Goal: Complete application form: Complete application form

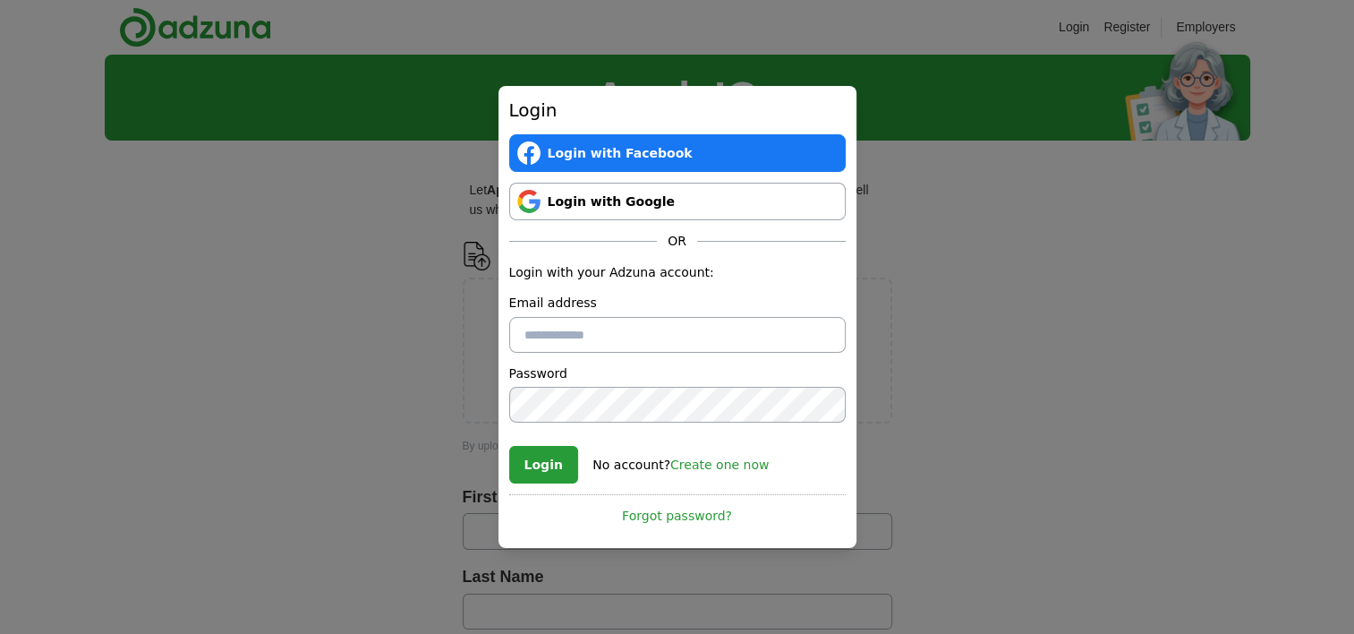
scroll to position [268, 0]
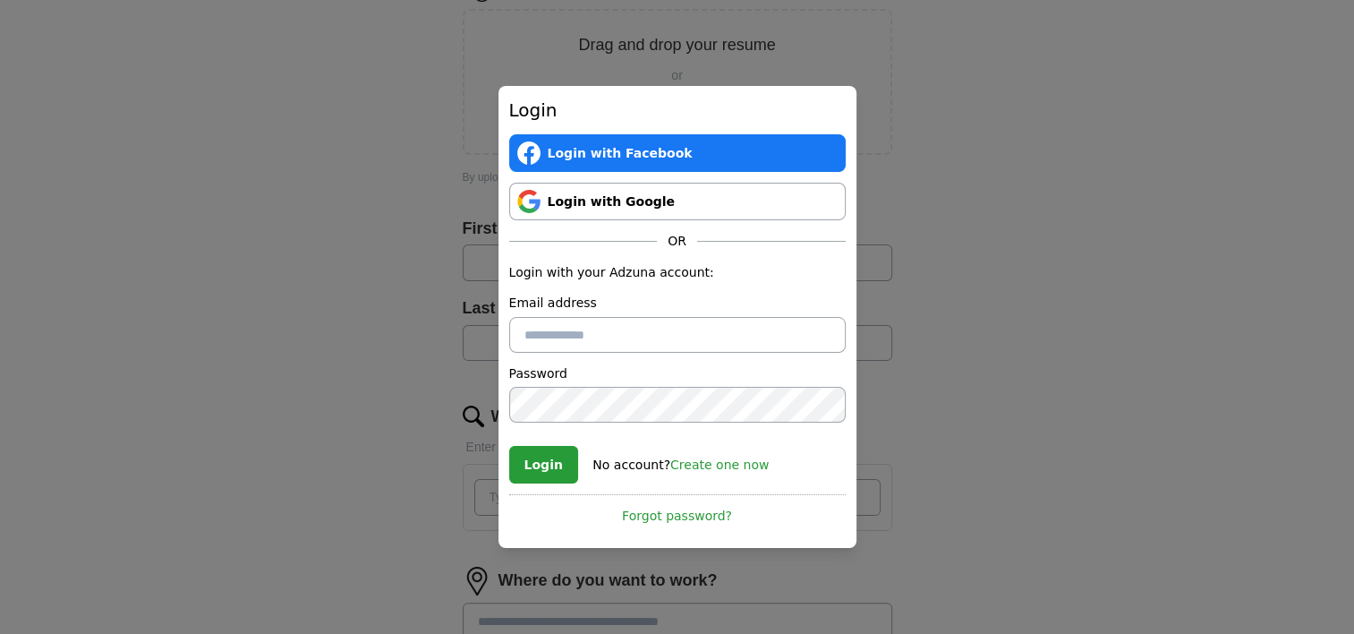
click at [592, 328] on input "Email address" at bounding box center [677, 335] width 336 height 36
type input "**********"
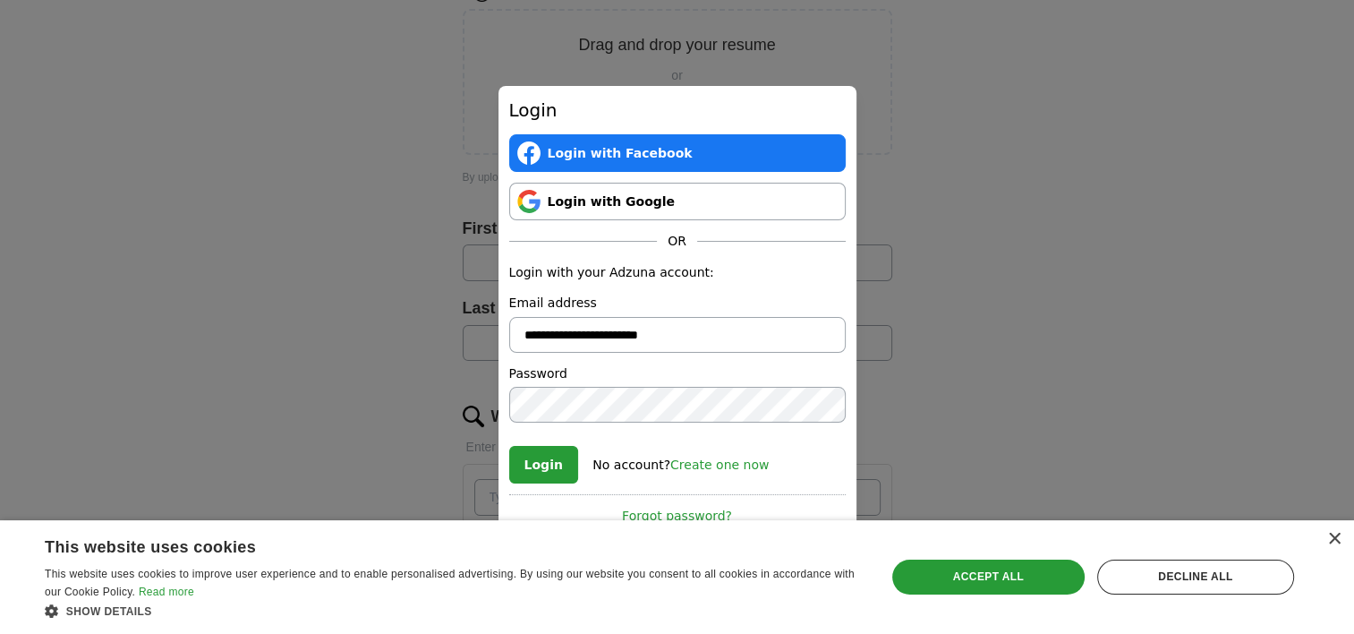
click at [677, 470] on link "Create one now" at bounding box center [719, 464] width 98 height 14
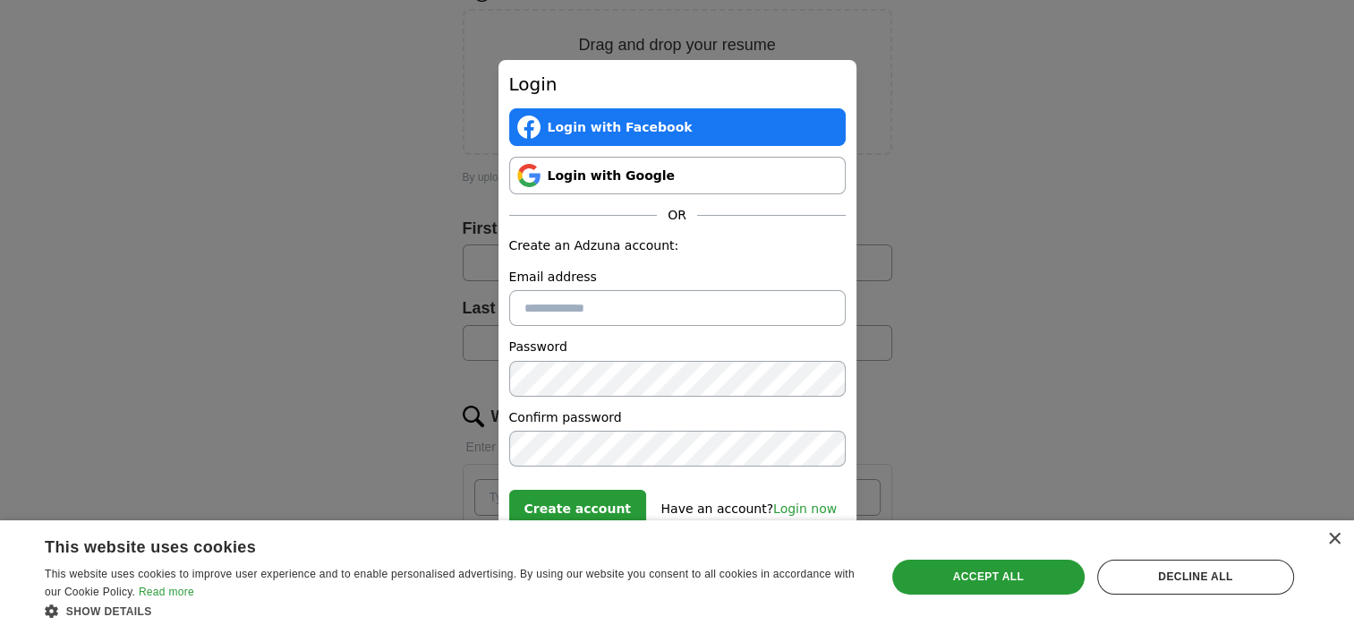
click at [656, 310] on input "Email address" at bounding box center [677, 308] width 336 height 36
type input "**********"
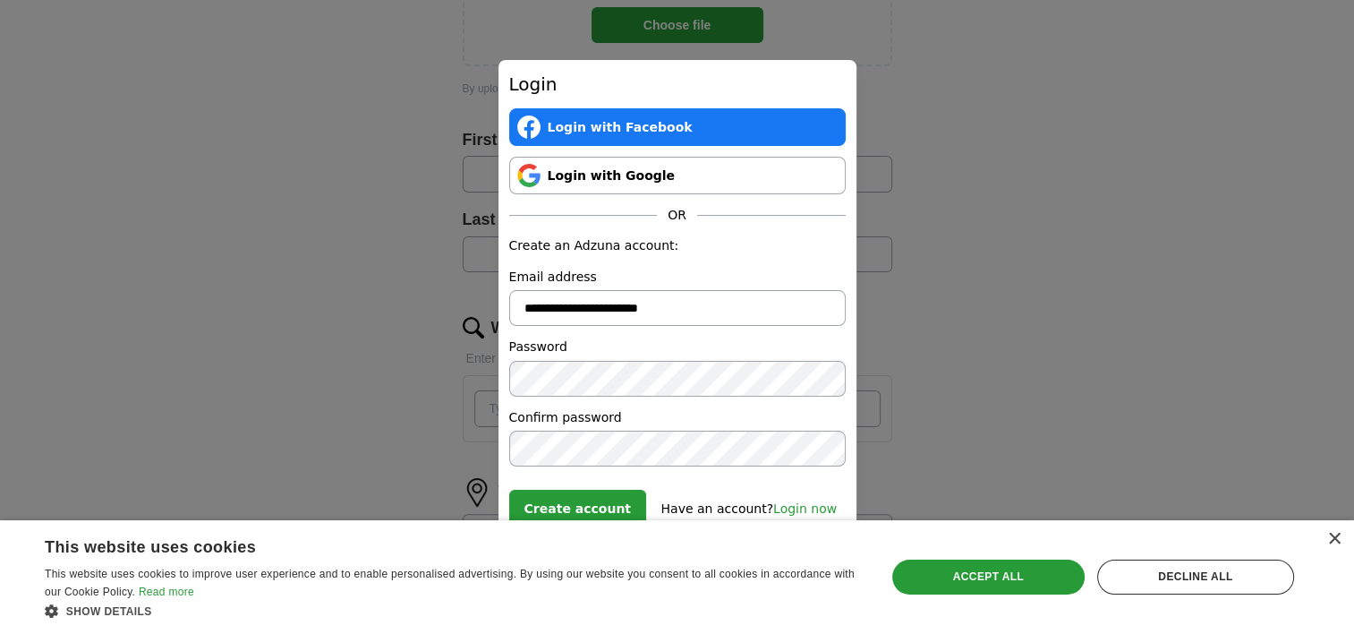
scroll to position [358, 0]
click at [558, 509] on button "Create account" at bounding box center [577, 509] width 137 height 38
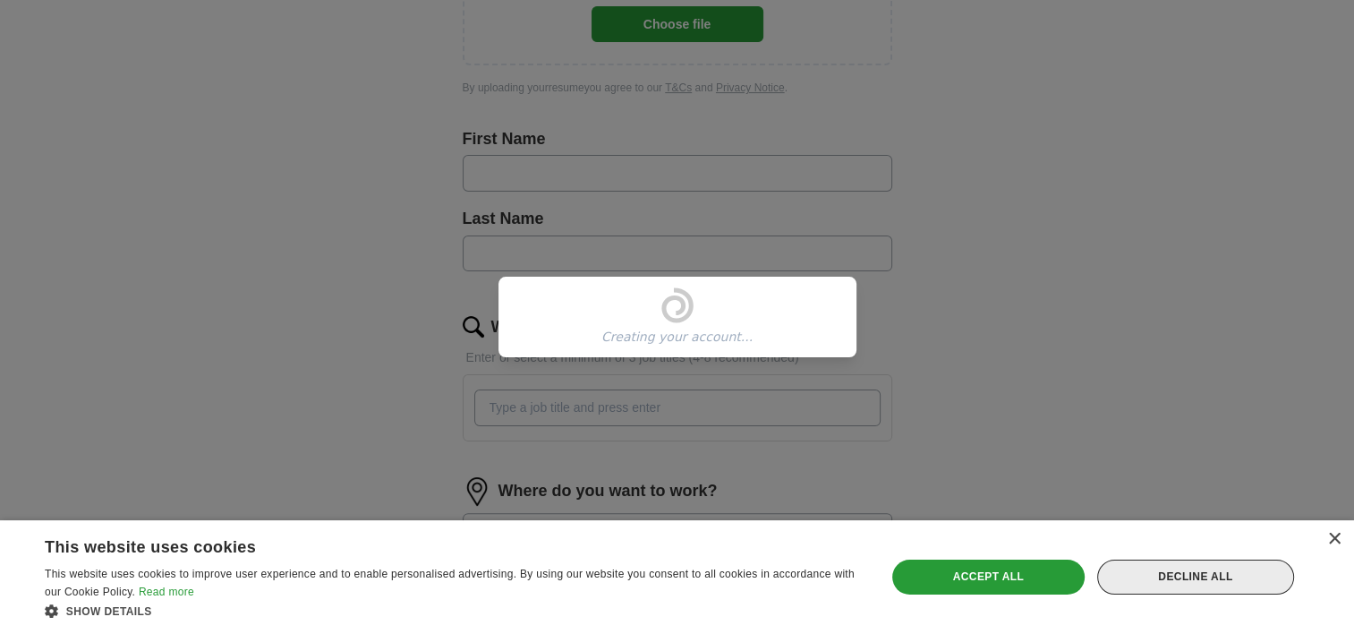
click at [1242, 587] on div "Decline all" at bounding box center [1195, 576] width 197 height 34
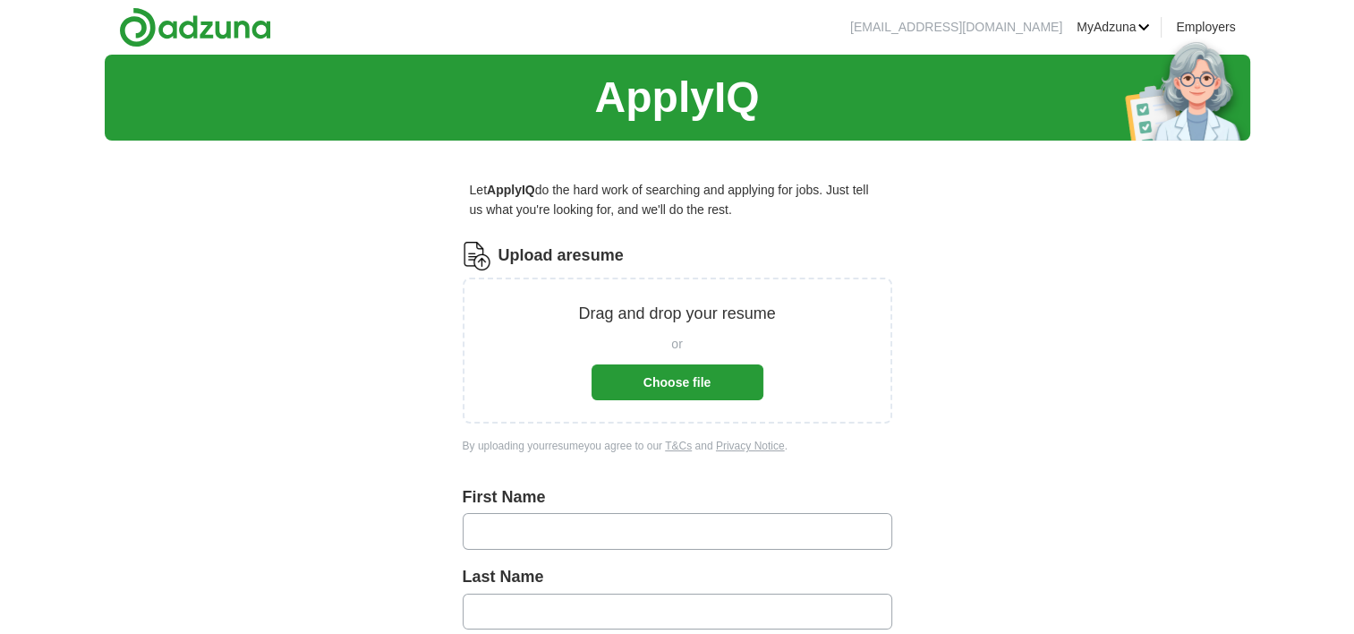
click at [695, 378] on button "Choose file" at bounding box center [678, 382] width 172 height 36
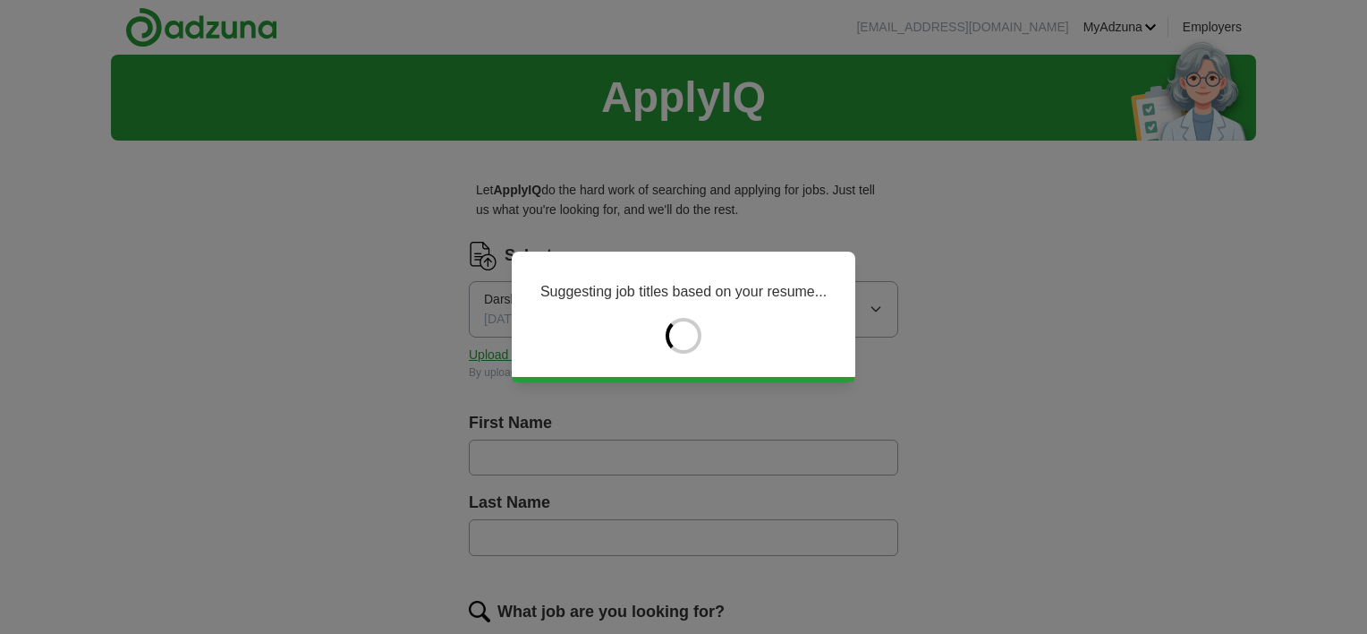
type input "*******"
type input "*********"
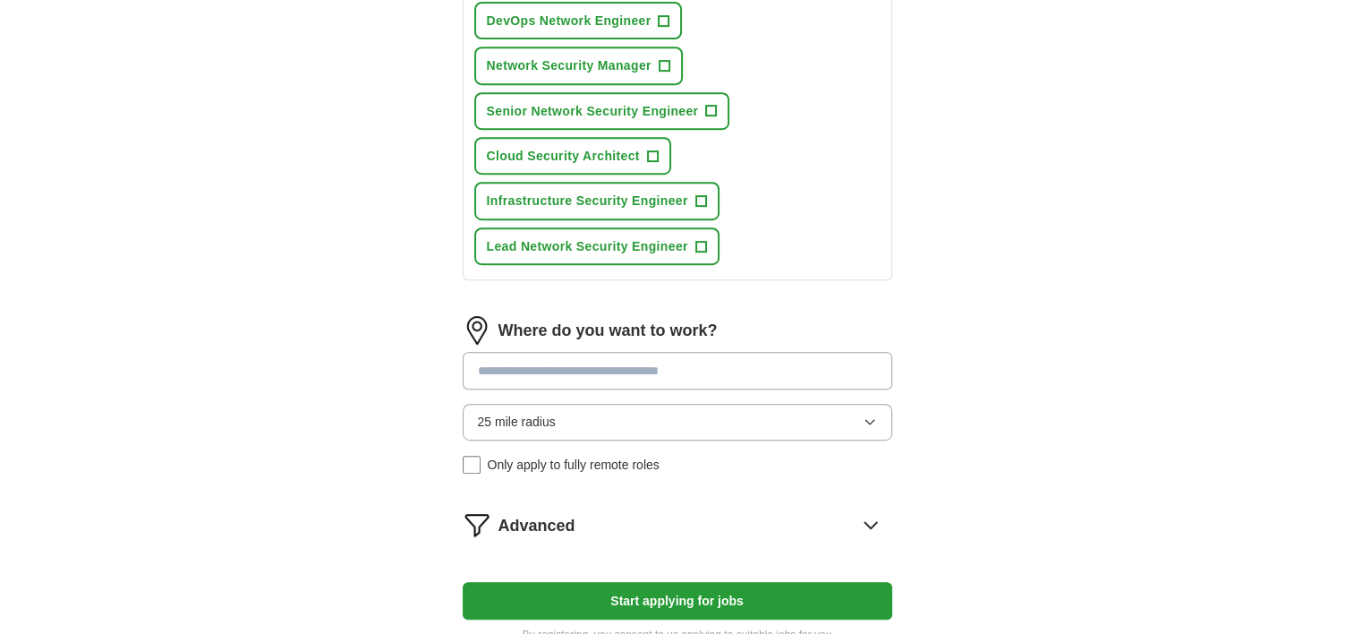
scroll to position [984, 0]
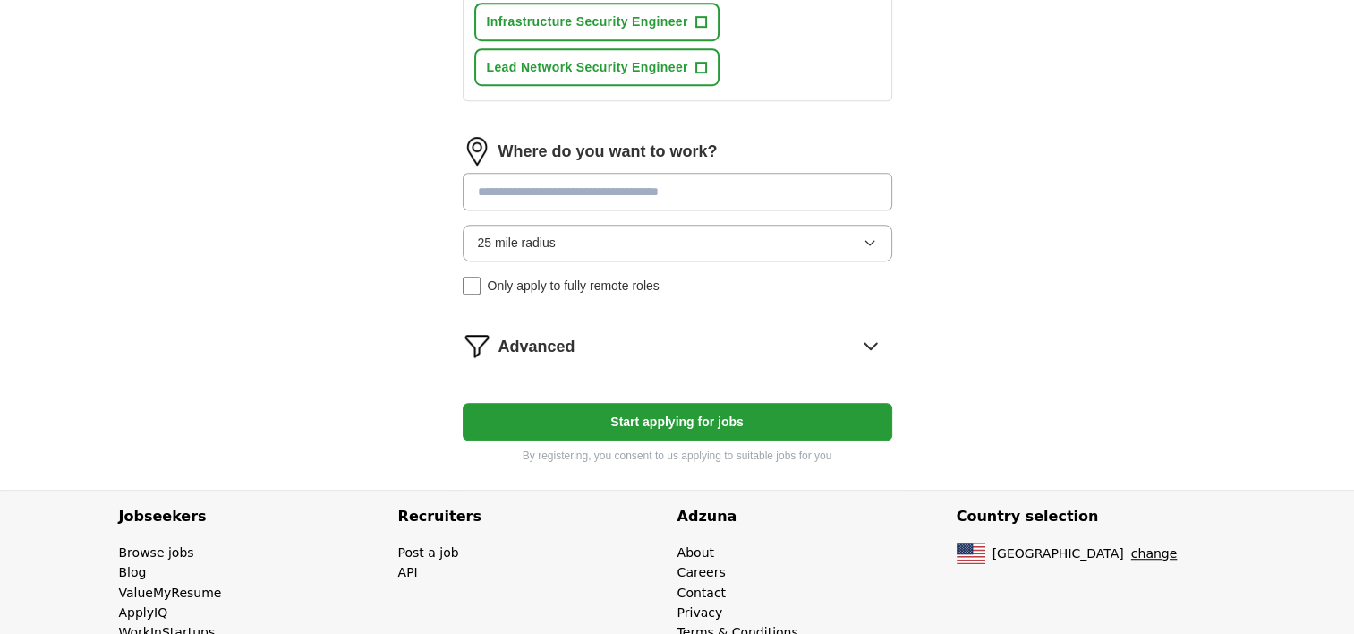
click at [582, 195] on input at bounding box center [678, 192] width 430 height 38
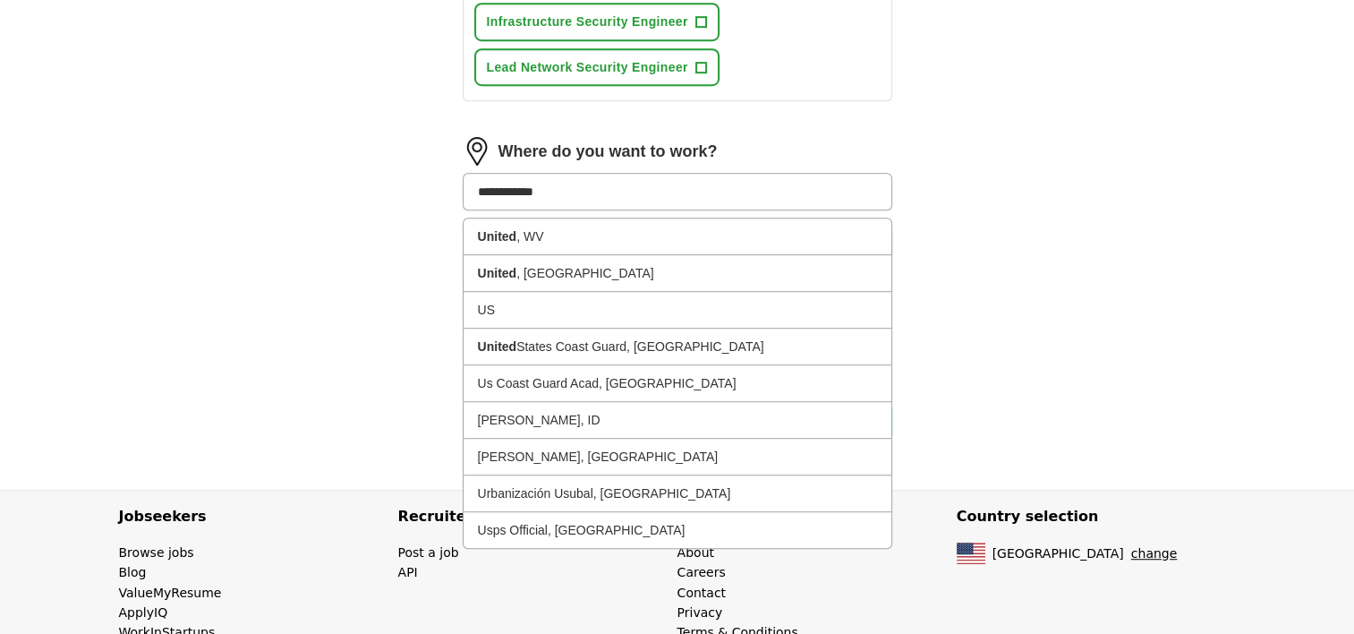
type input "**********"
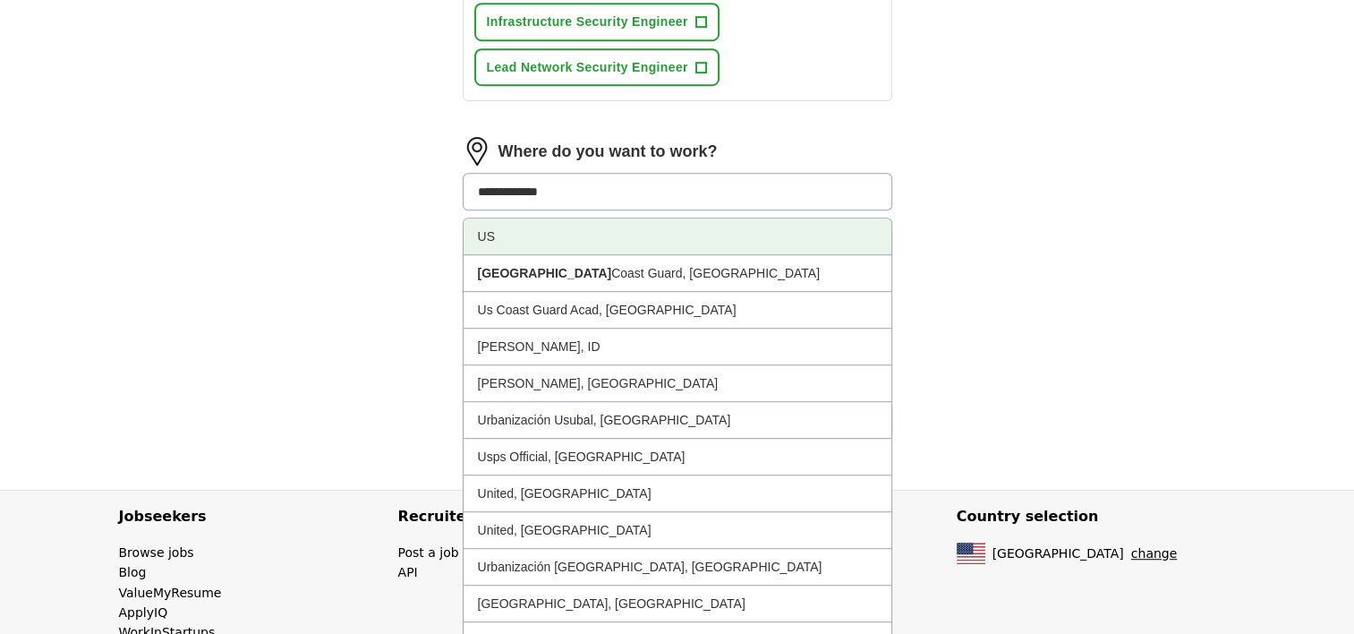
click at [580, 228] on li "US" at bounding box center [678, 236] width 428 height 37
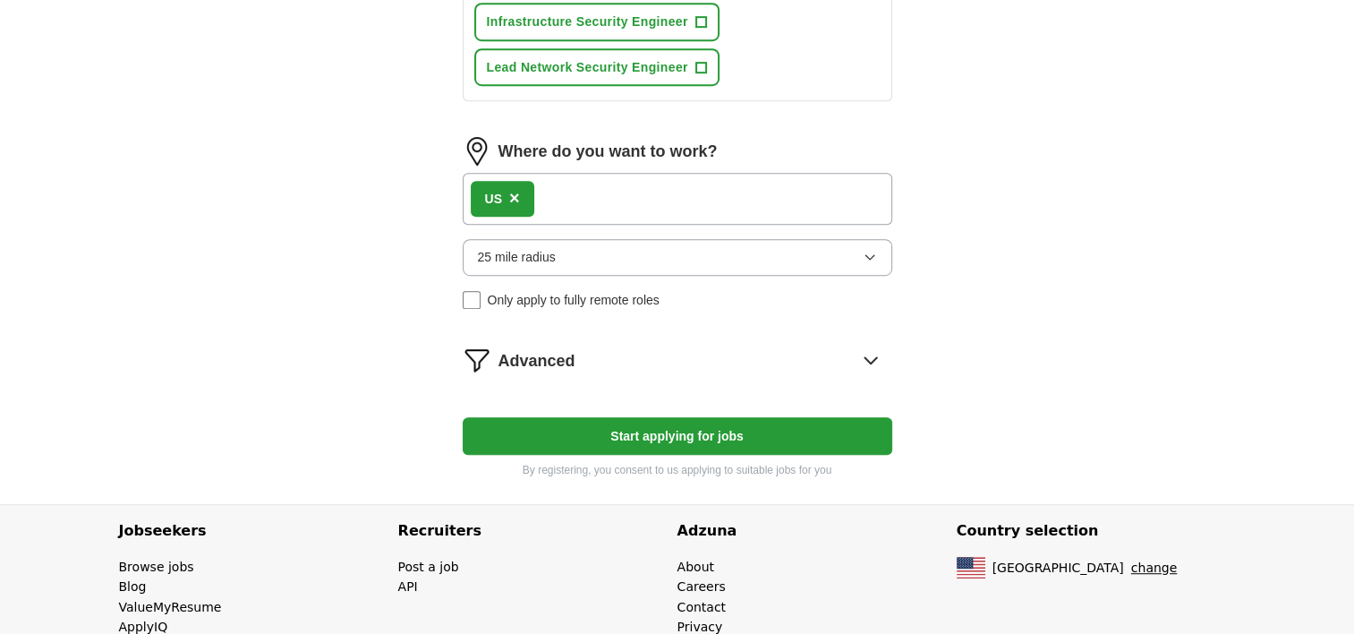
click at [563, 248] on button "25 mile radius" at bounding box center [678, 257] width 430 height 36
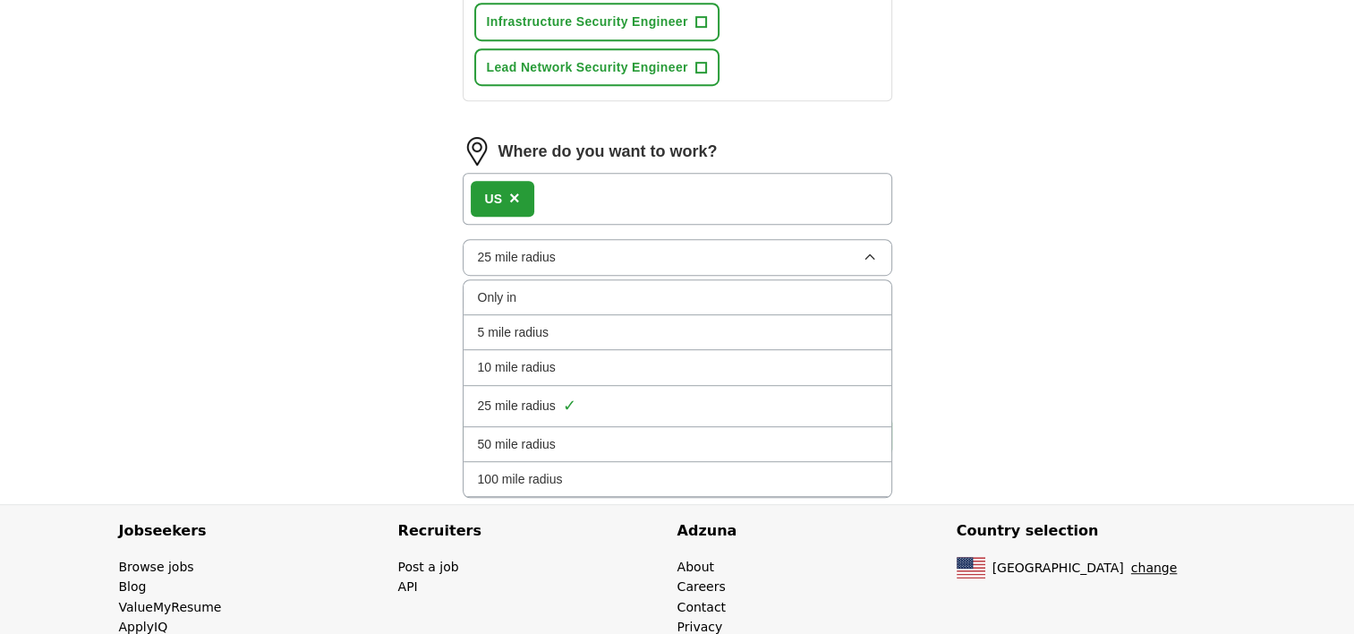
click at [558, 287] on div "Only in" at bounding box center [677, 297] width 399 height 20
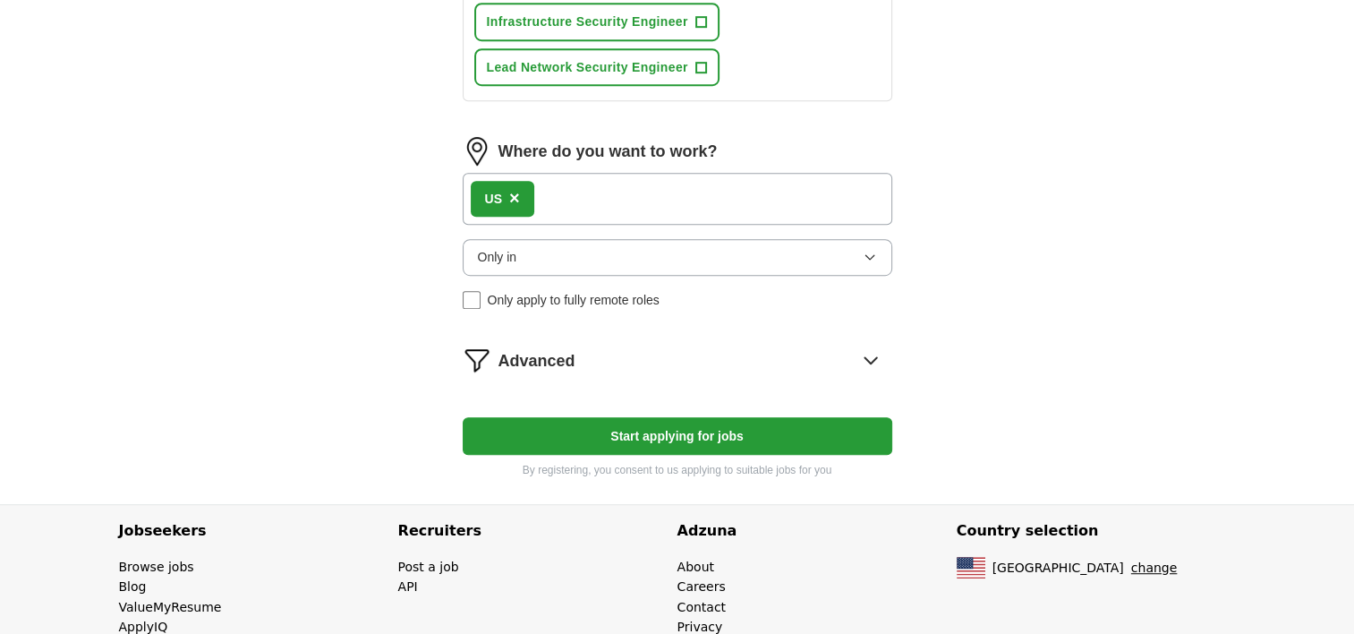
click at [872, 347] on icon at bounding box center [870, 359] width 29 height 29
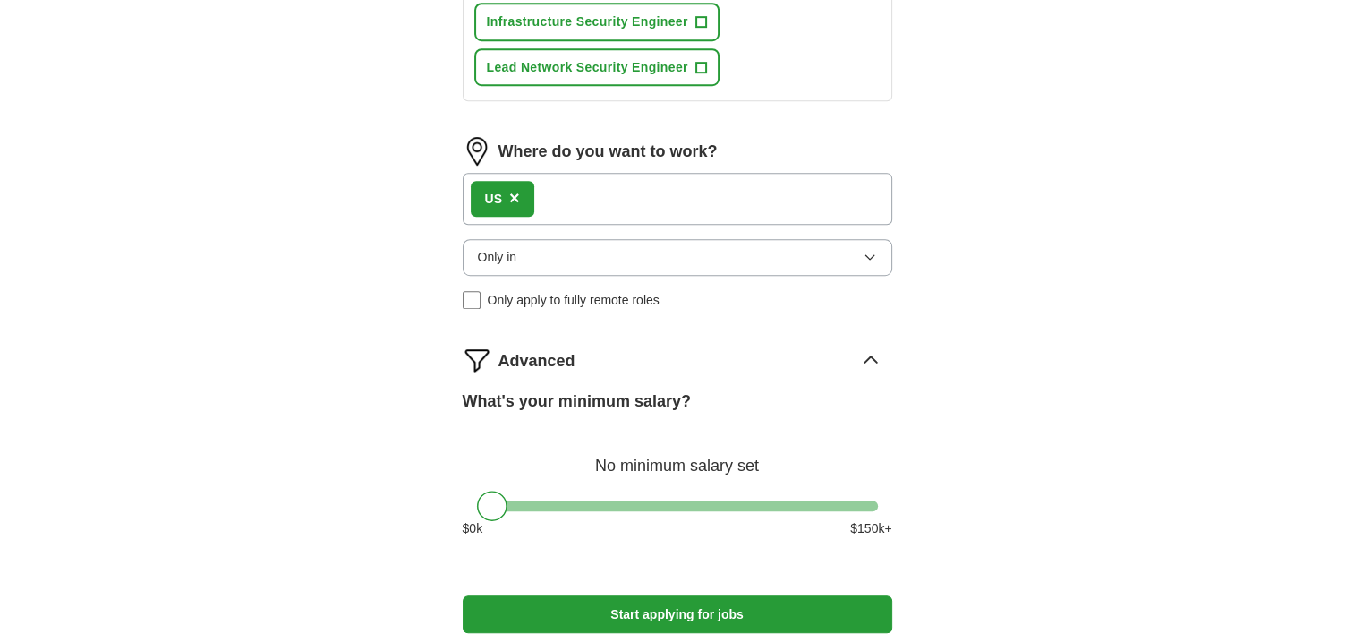
click at [549, 294] on span "Only apply to fully remote roles" at bounding box center [574, 300] width 172 height 20
click at [525, 596] on button "Start applying for jobs" at bounding box center [678, 614] width 430 height 38
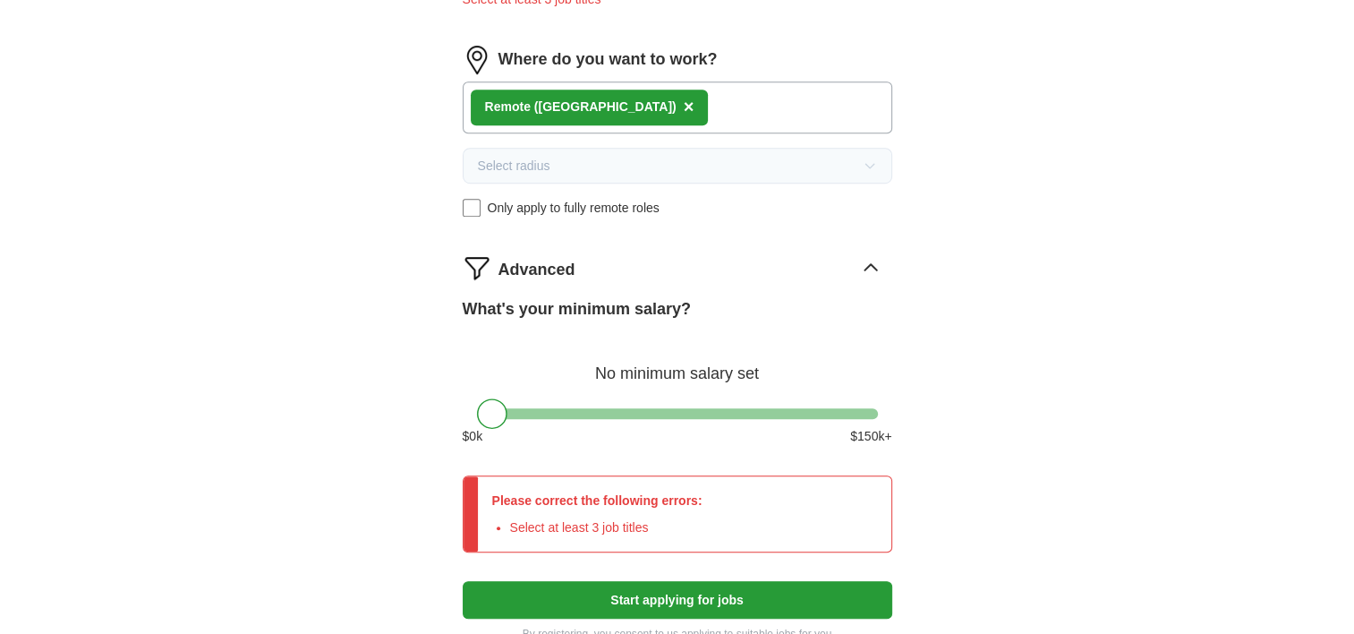
scroll to position [1308, 0]
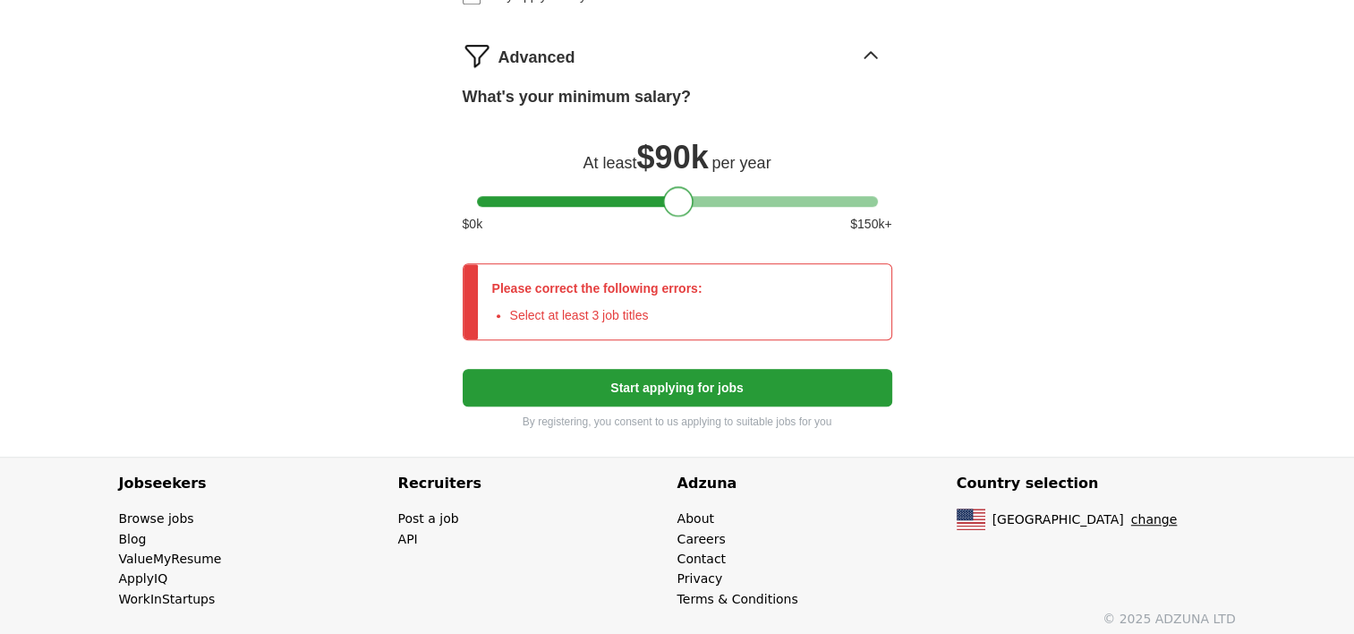
drag, startPoint x: 490, startPoint y: 193, endPoint x: 677, endPoint y: 179, distance: 188.5
click at [677, 186] on div at bounding box center [678, 201] width 30 height 30
click at [679, 377] on button "Start applying for jobs" at bounding box center [678, 388] width 430 height 38
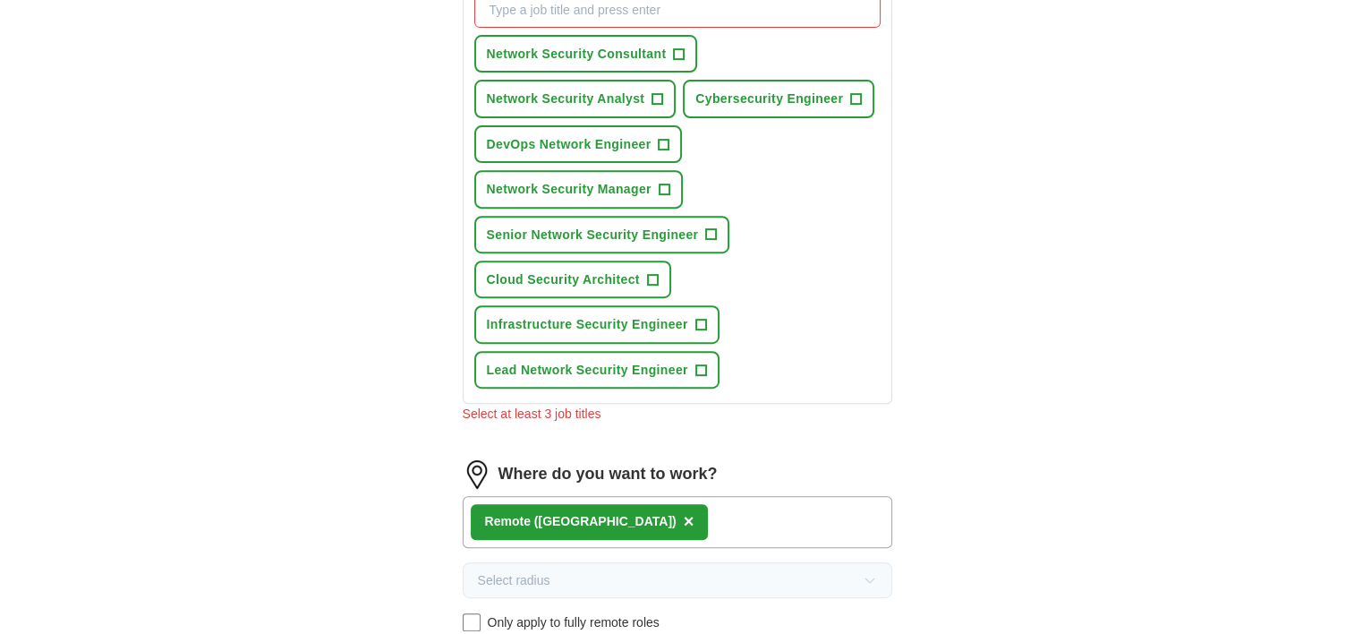
scroll to position [503, 0]
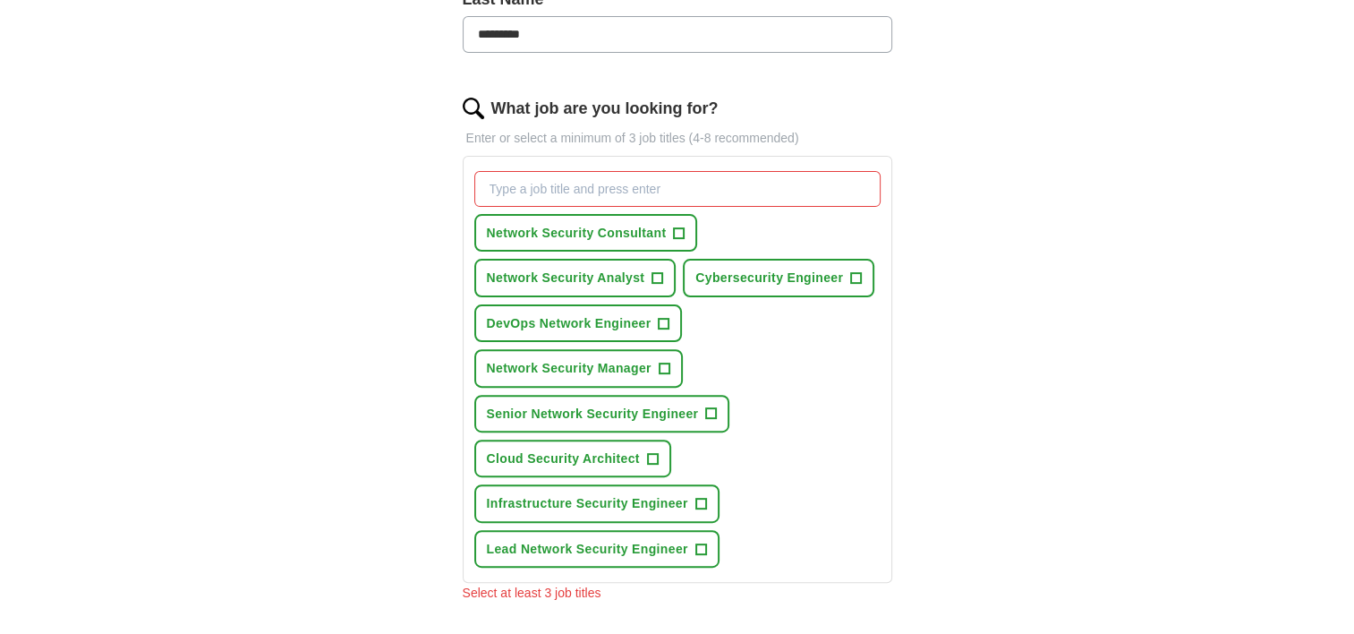
click at [608, 184] on input "What job are you looking for?" at bounding box center [677, 189] width 406 height 36
type input "network engineer"
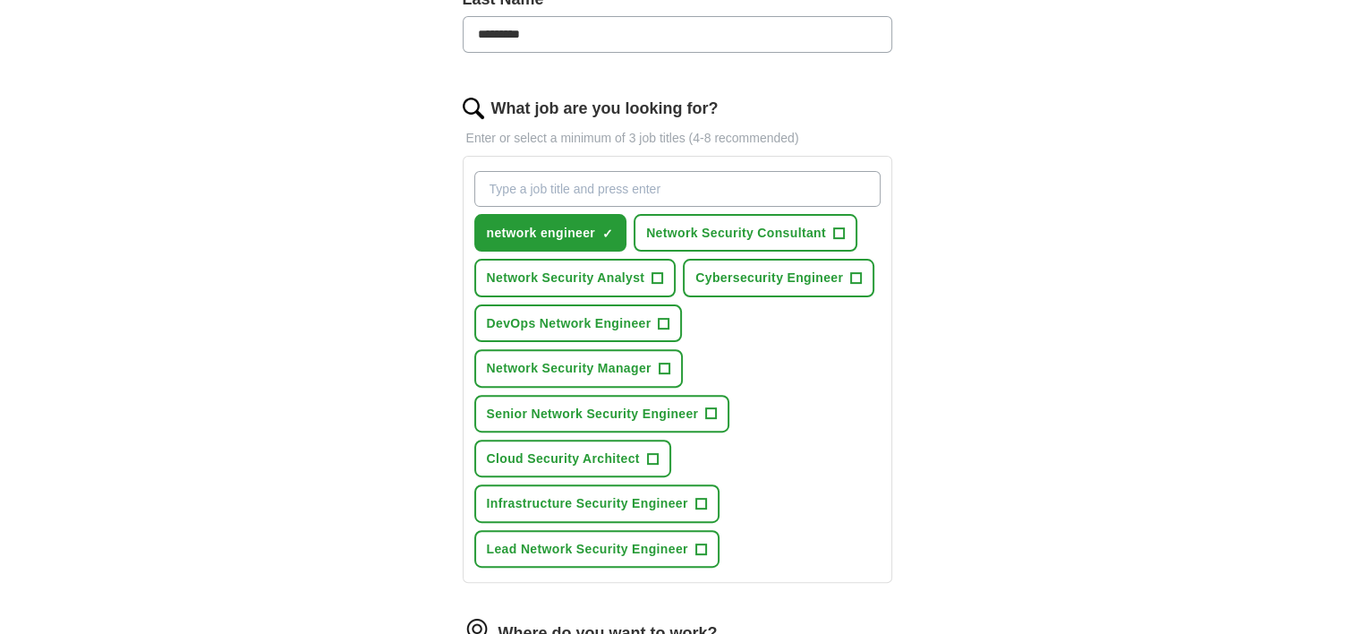
click at [580, 183] on input "What job are you looking for?" at bounding box center [677, 189] width 406 height 36
type input "network security engineer"
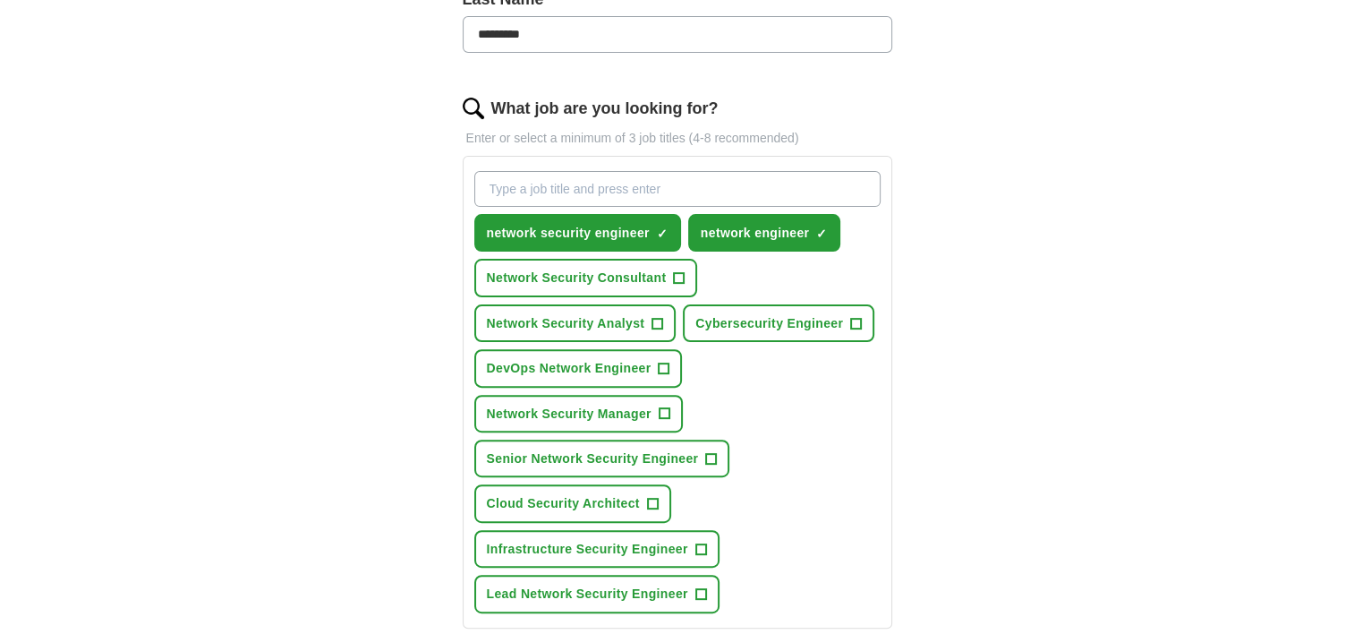
click at [580, 183] on input "What job are you looking for?" at bounding box center [677, 189] width 406 height 36
type input "l"
type input "L"
type input "Network"
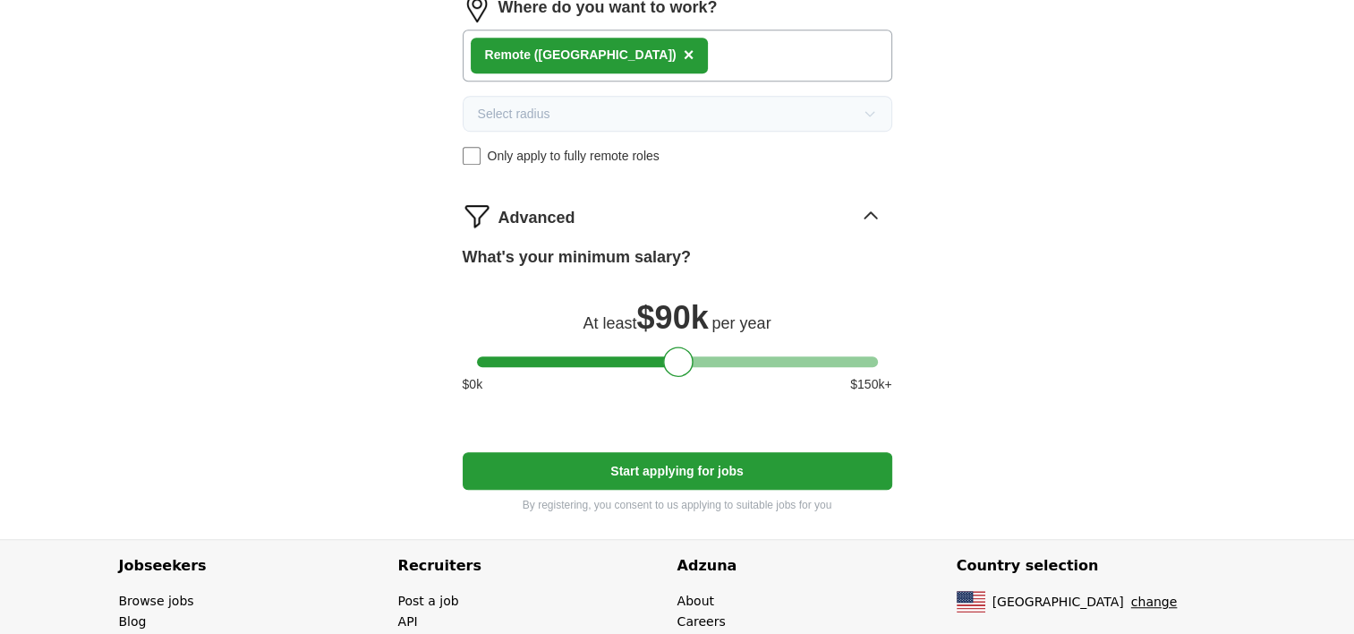
scroll to position [1256, 0]
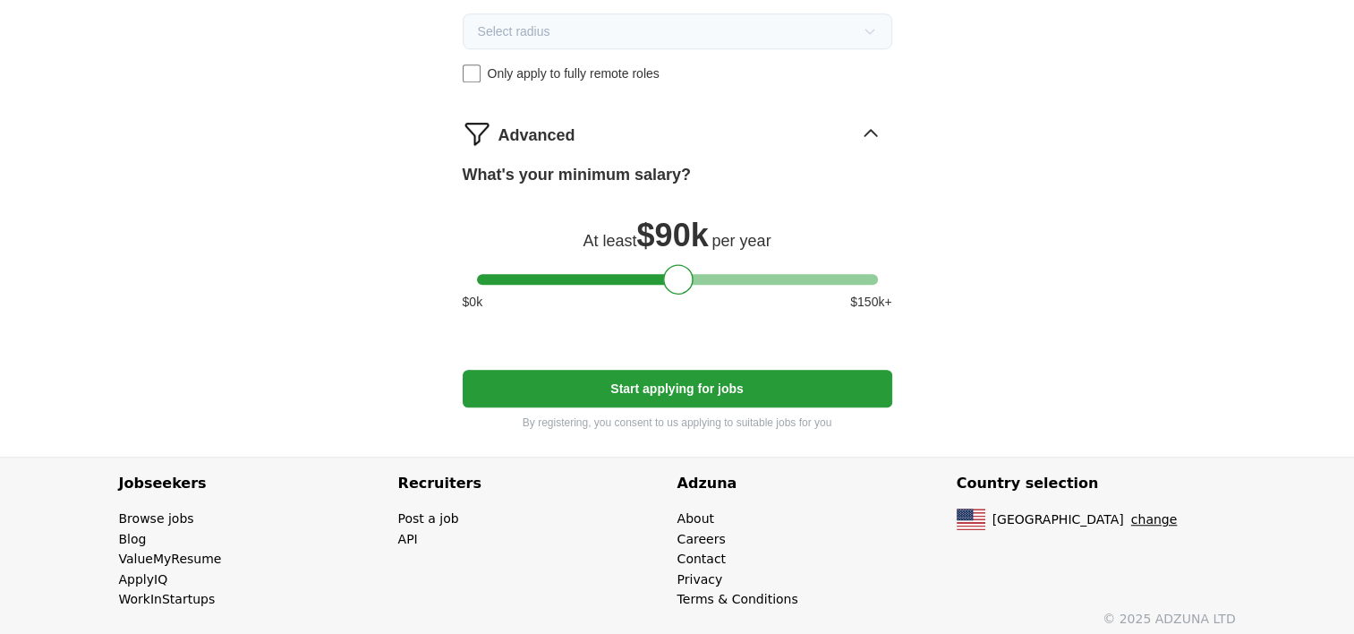
click at [667, 377] on button "Start applying for jobs" at bounding box center [678, 389] width 430 height 38
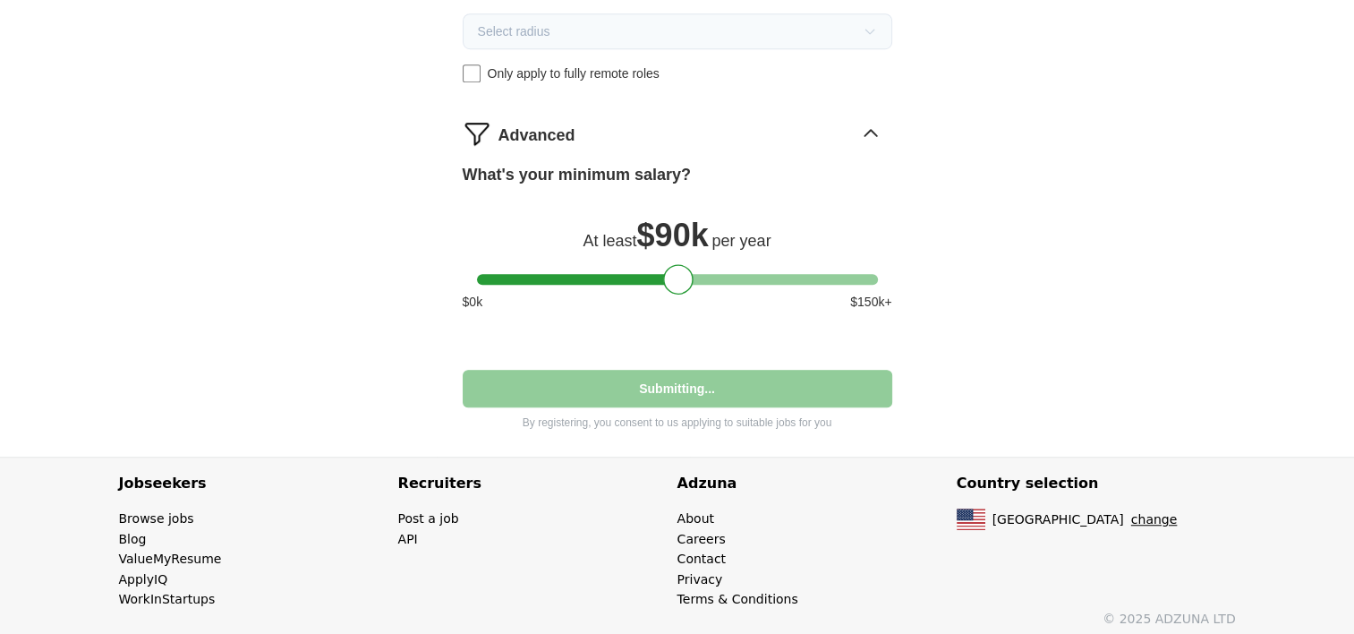
select select "**"
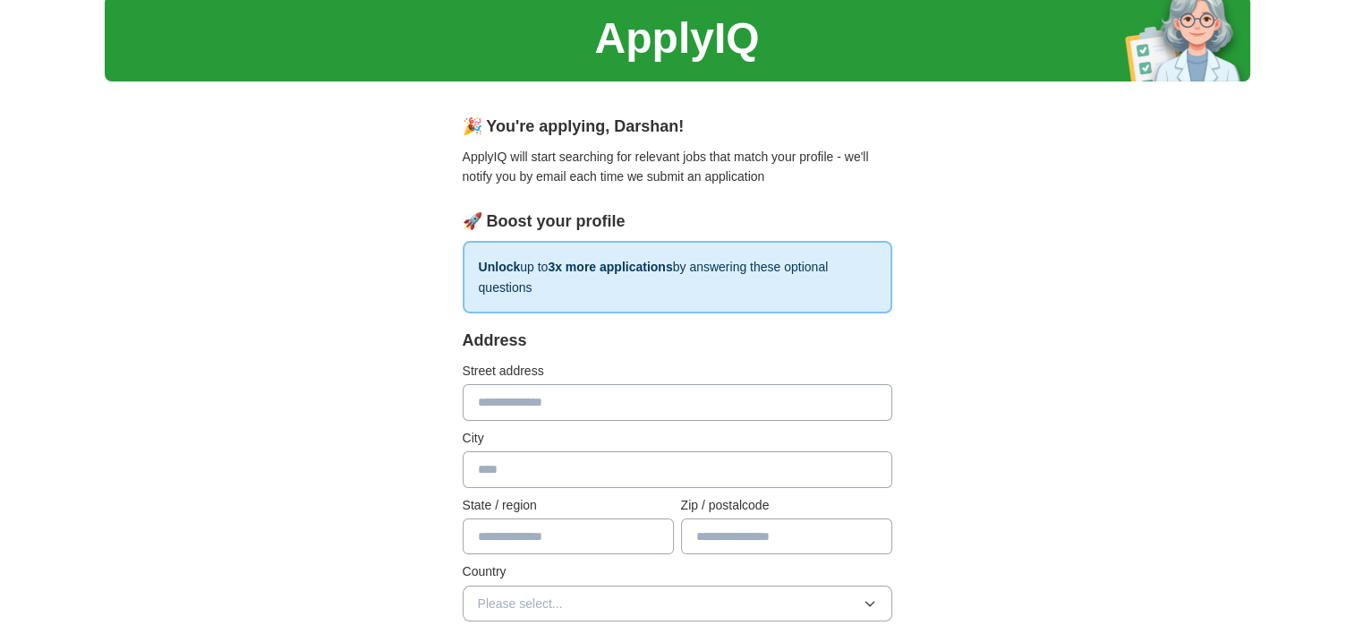
scroll to position [179, 0]
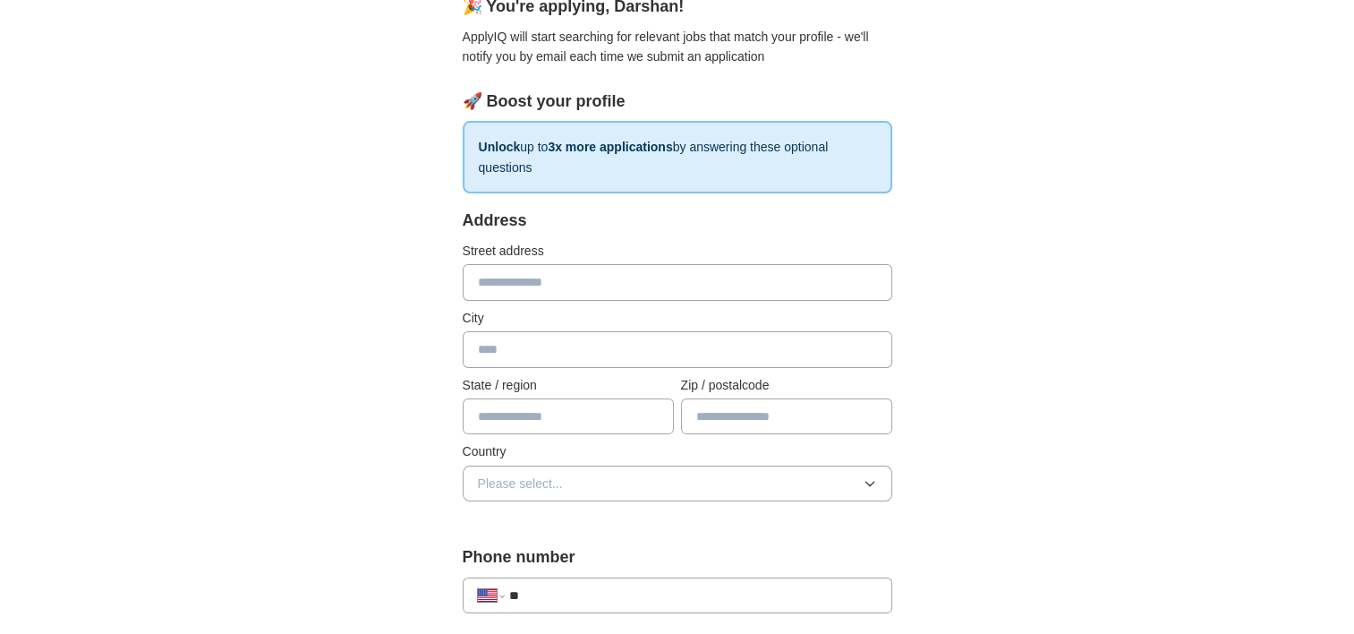
click at [561, 276] on input "text" at bounding box center [678, 282] width 430 height 36
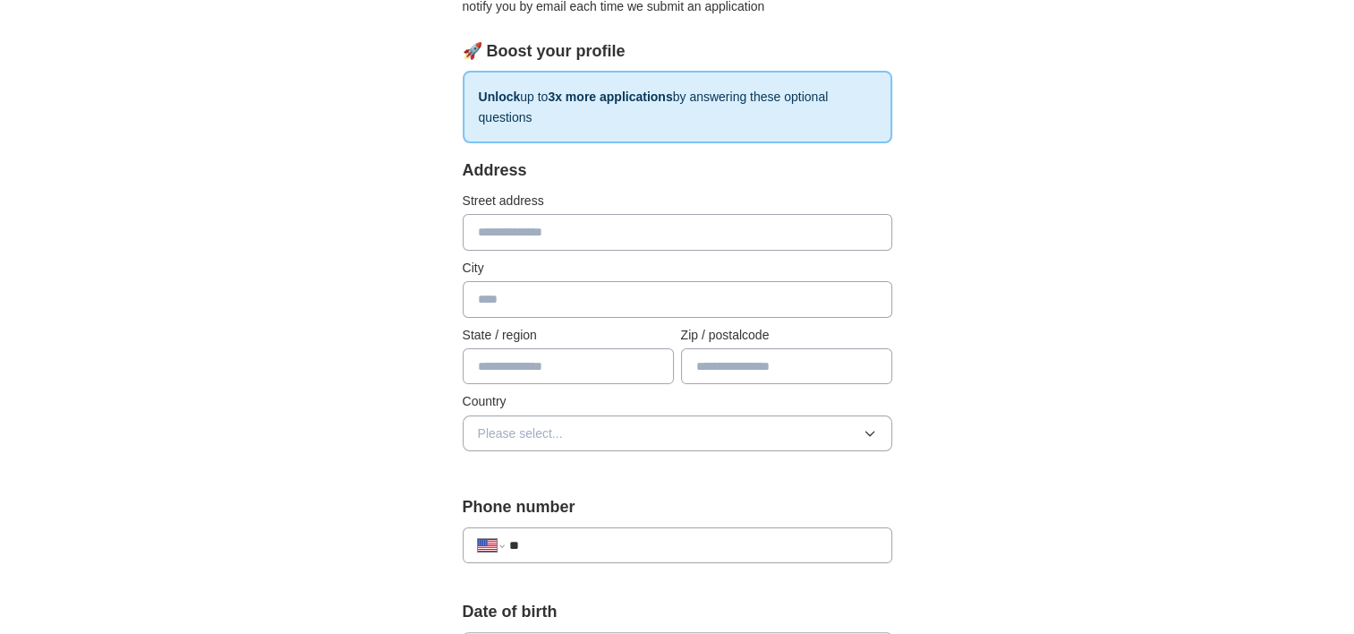
scroll to position [447, 0]
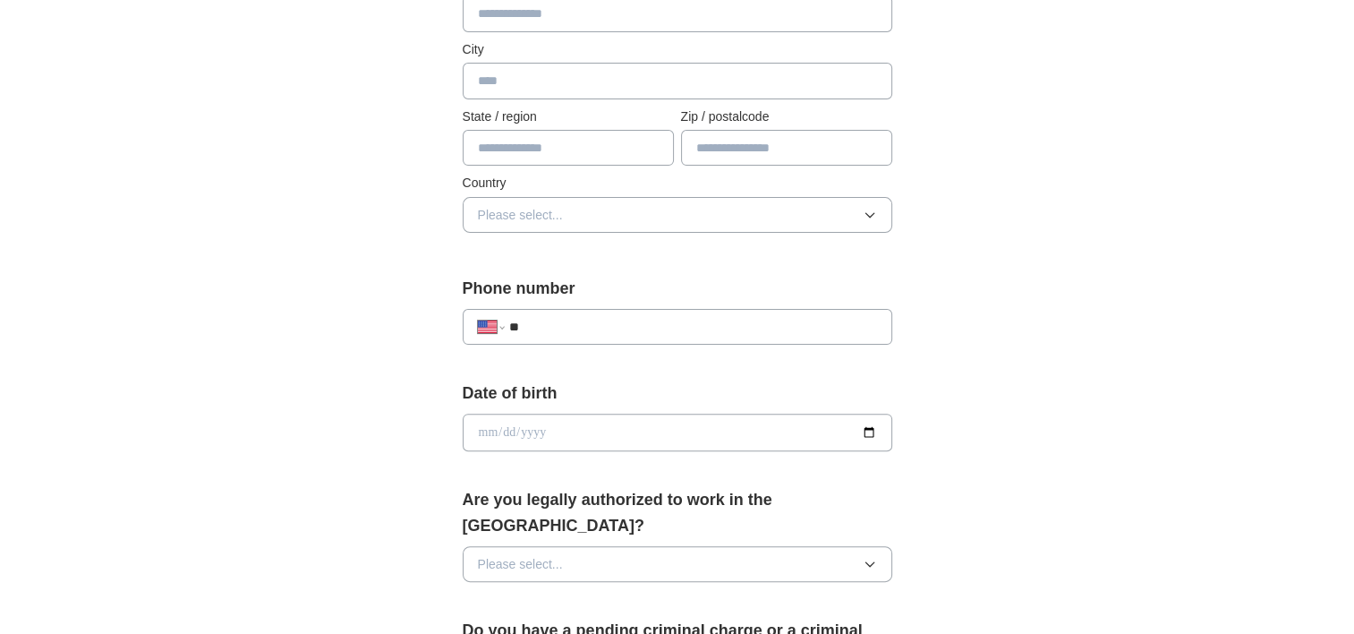
click at [571, 334] on input "**" at bounding box center [692, 327] width 368 height 20
click at [593, 321] on input "**" at bounding box center [692, 327] width 368 height 20
click at [569, 325] on input "**" at bounding box center [692, 327] width 368 height 20
paste input "**********"
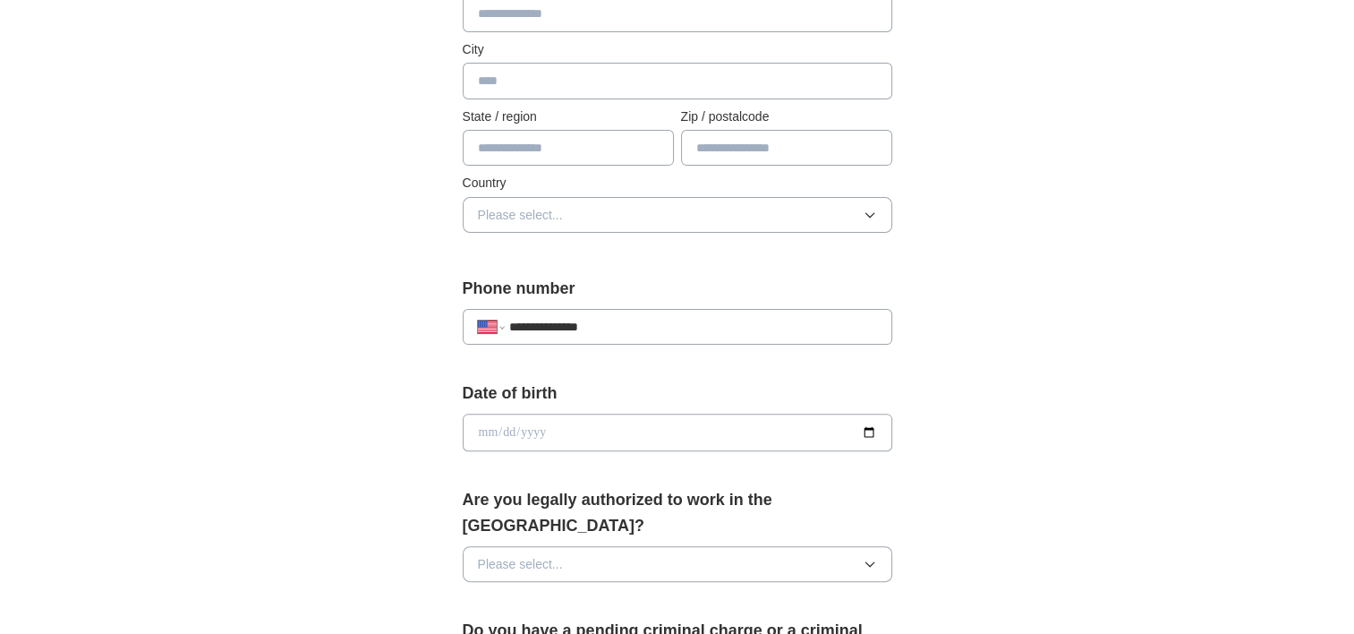
type input "**********"
click at [683, 413] on input "date" at bounding box center [678, 432] width 430 height 38
click at [864, 420] on input "date" at bounding box center [678, 432] width 430 height 38
click at [870, 430] on input "date" at bounding box center [678, 432] width 430 height 38
click at [677, 430] on input "date" at bounding box center [678, 432] width 430 height 38
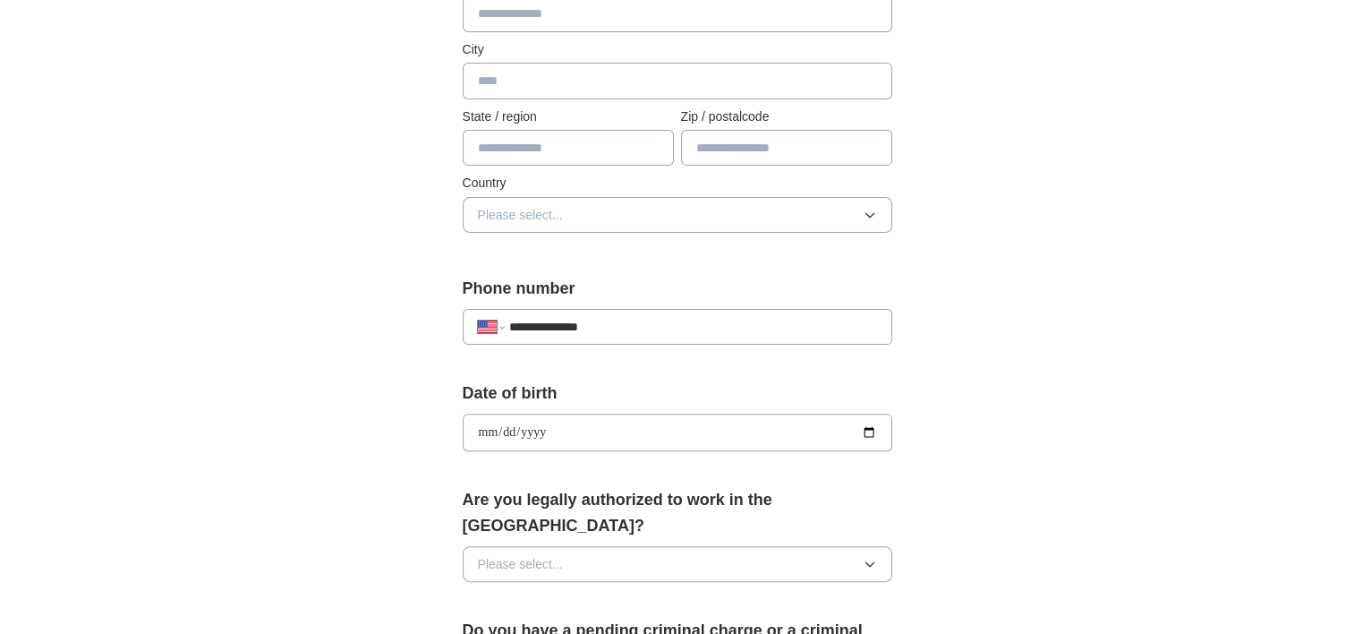
type input "**********"
click at [576, 493] on label "Are you legally authorized to work in the US?" at bounding box center [678, 513] width 430 height 52
click at [626, 546] on button "Please select..." at bounding box center [678, 564] width 430 height 36
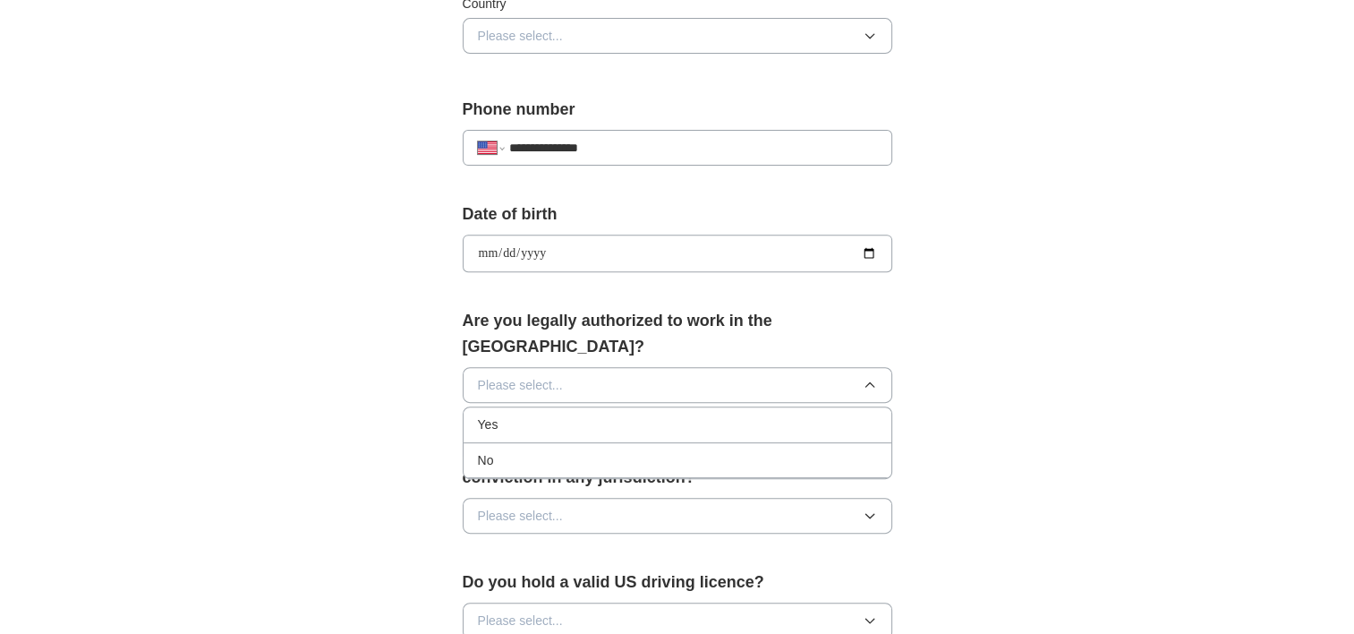
click at [569, 414] on div "Yes" at bounding box center [677, 424] width 399 height 20
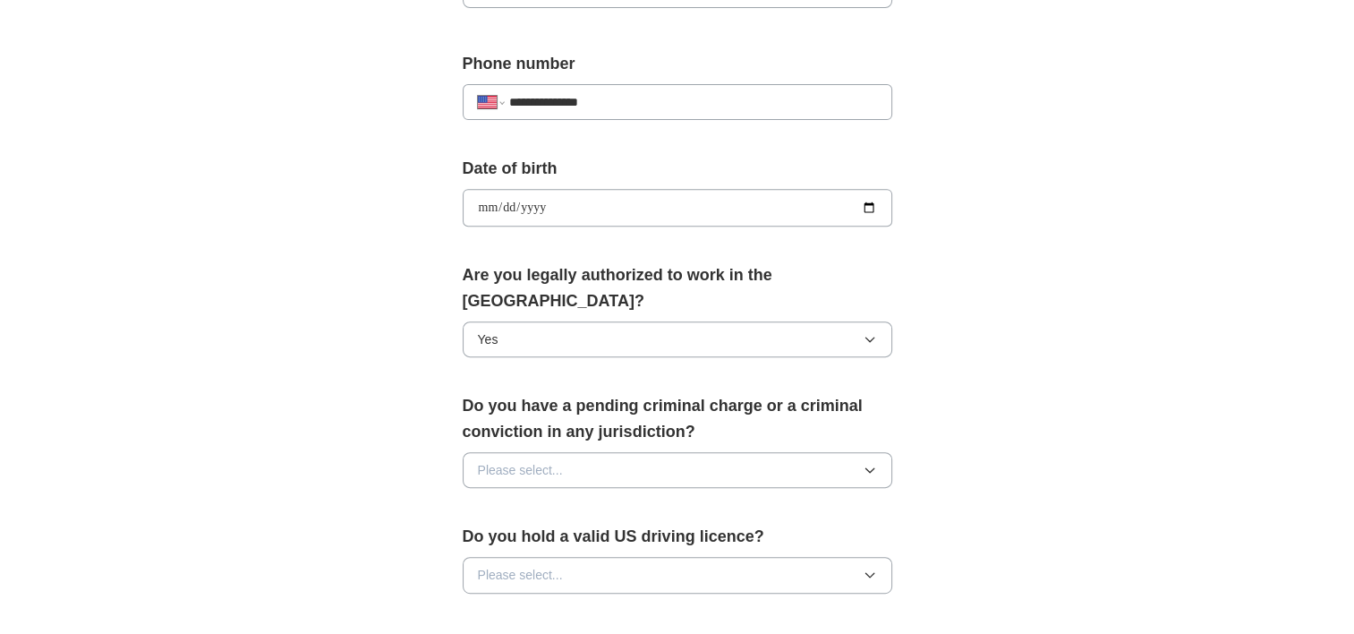
scroll to position [716, 0]
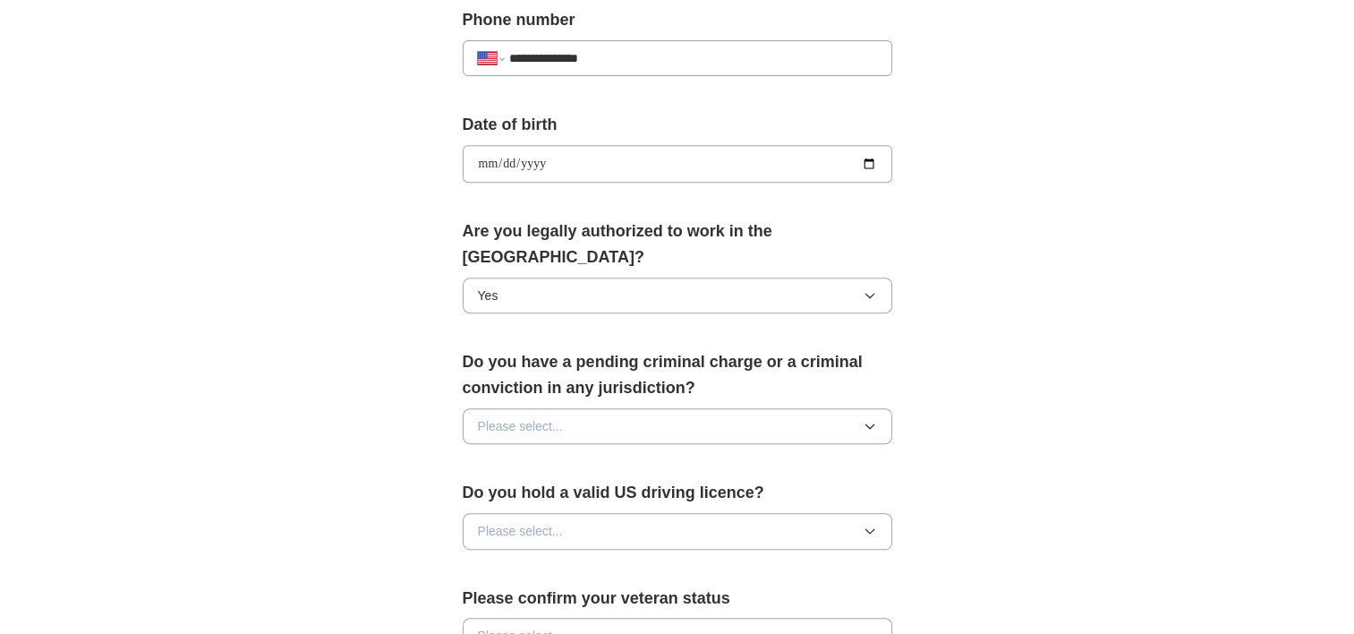
click at [637, 408] on button "Please select..." at bounding box center [678, 426] width 430 height 36
click at [630, 491] on div "No" at bounding box center [677, 501] width 399 height 20
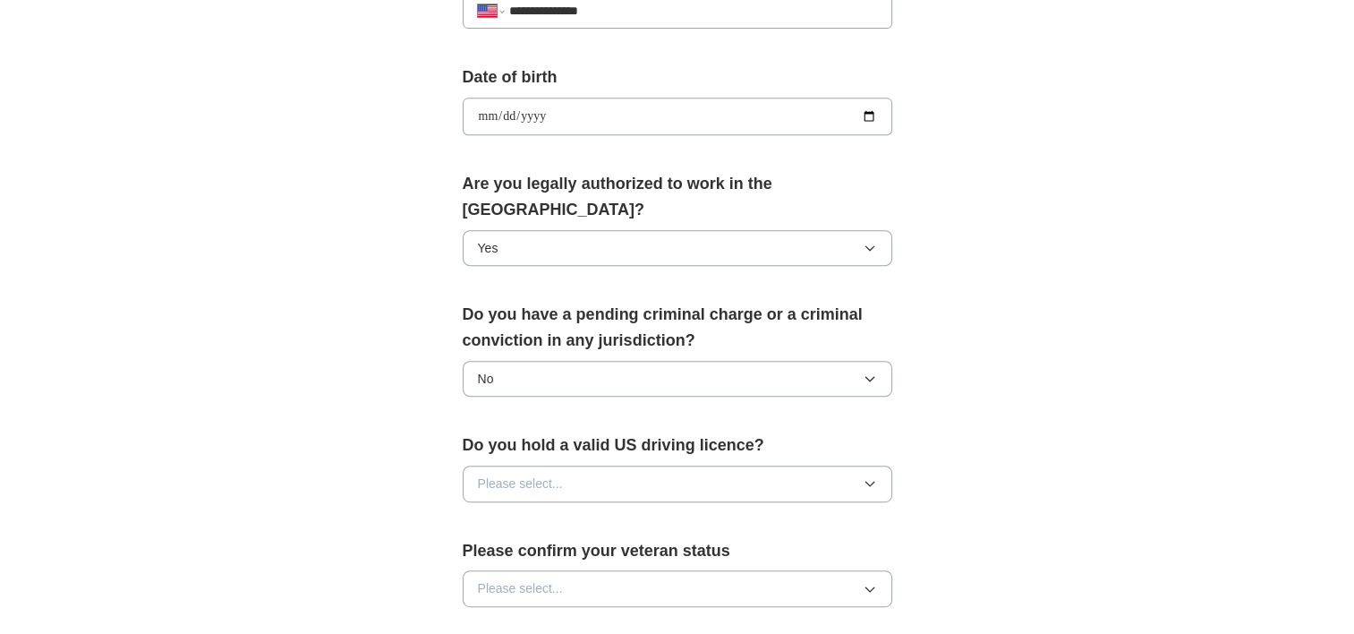
scroll to position [895, 0]
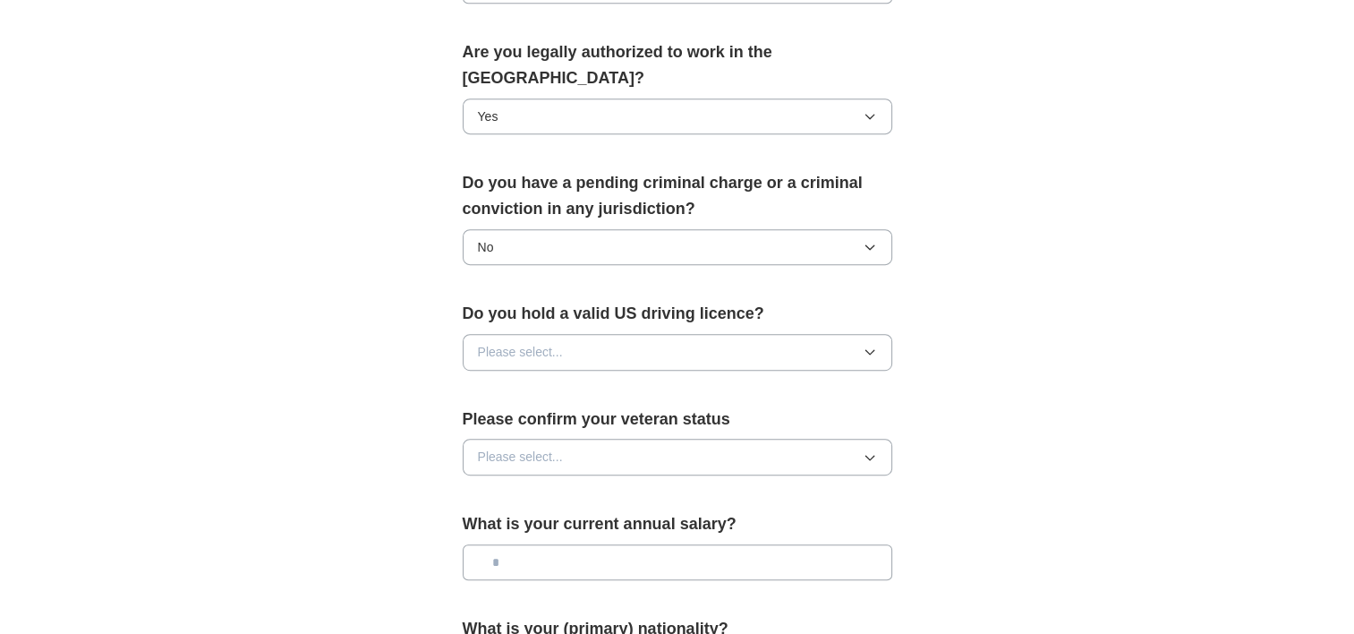
click at [623, 334] on button "Please select..." at bounding box center [678, 352] width 430 height 36
click at [609, 382] on div "Yes" at bounding box center [677, 392] width 399 height 20
click at [632, 439] on button "Please select..." at bounding box center [678, 457] width 430 height 36
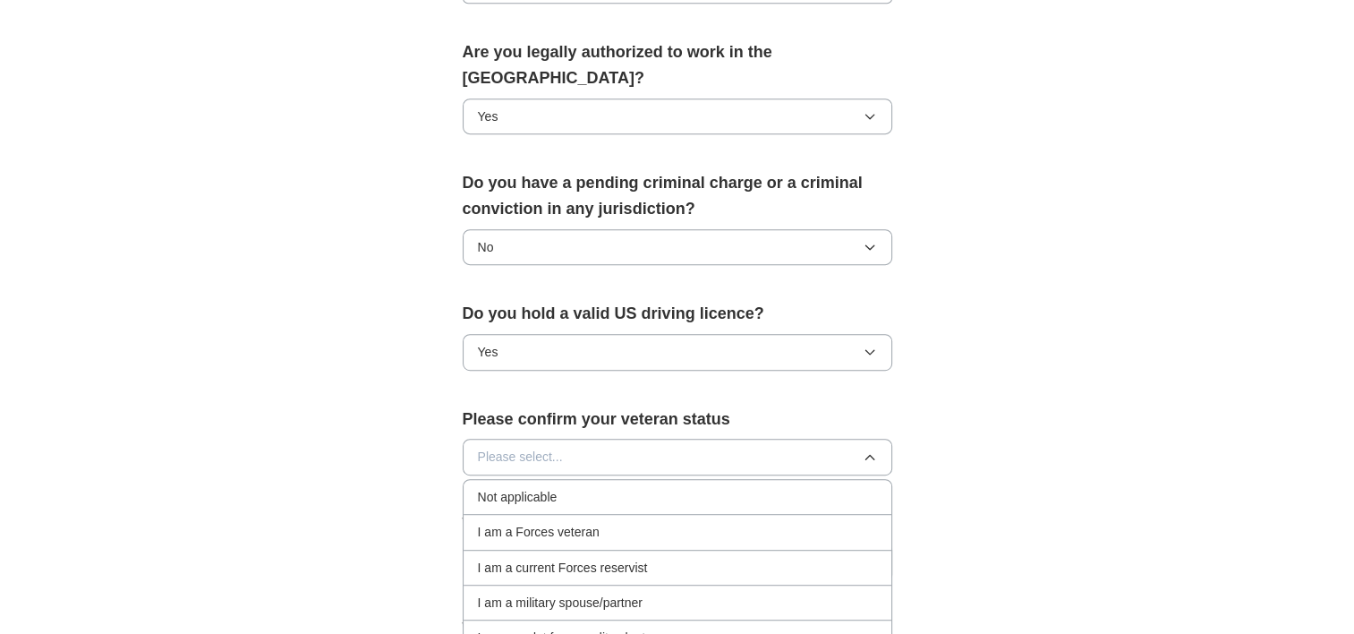
scroll to position [1074, 0]
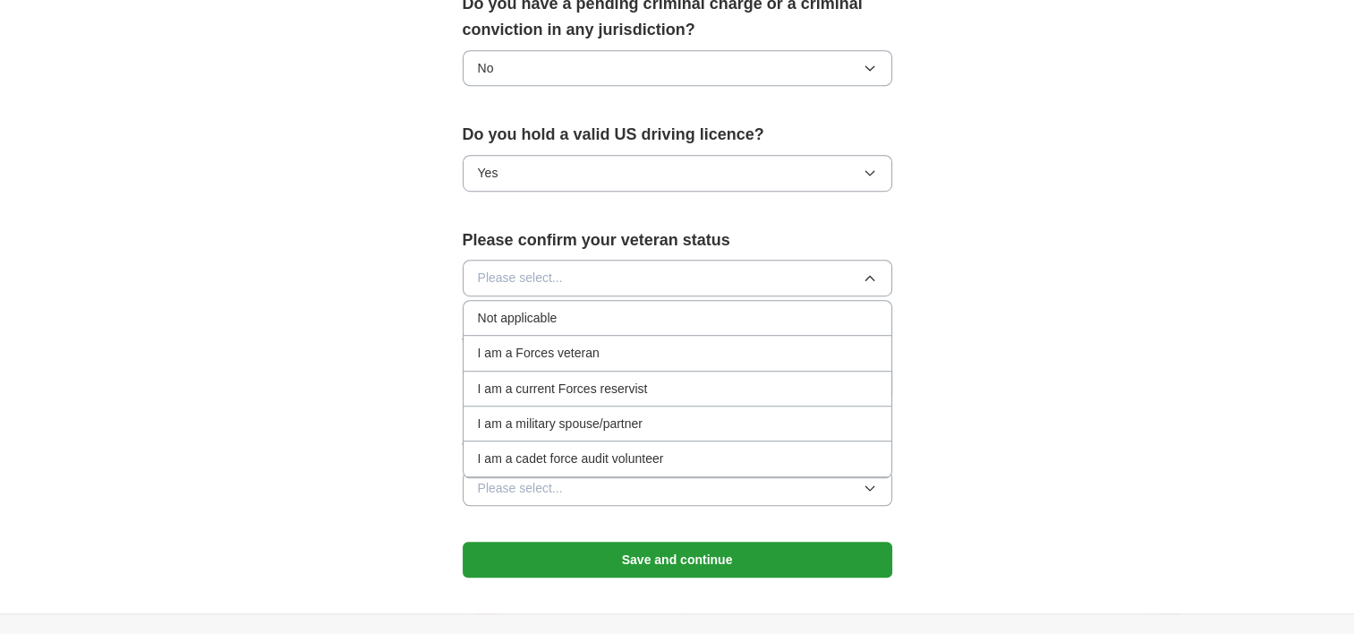
click at [630, 308] on div "Not applicable" at bounding box center [677, 318] width 399 height 20
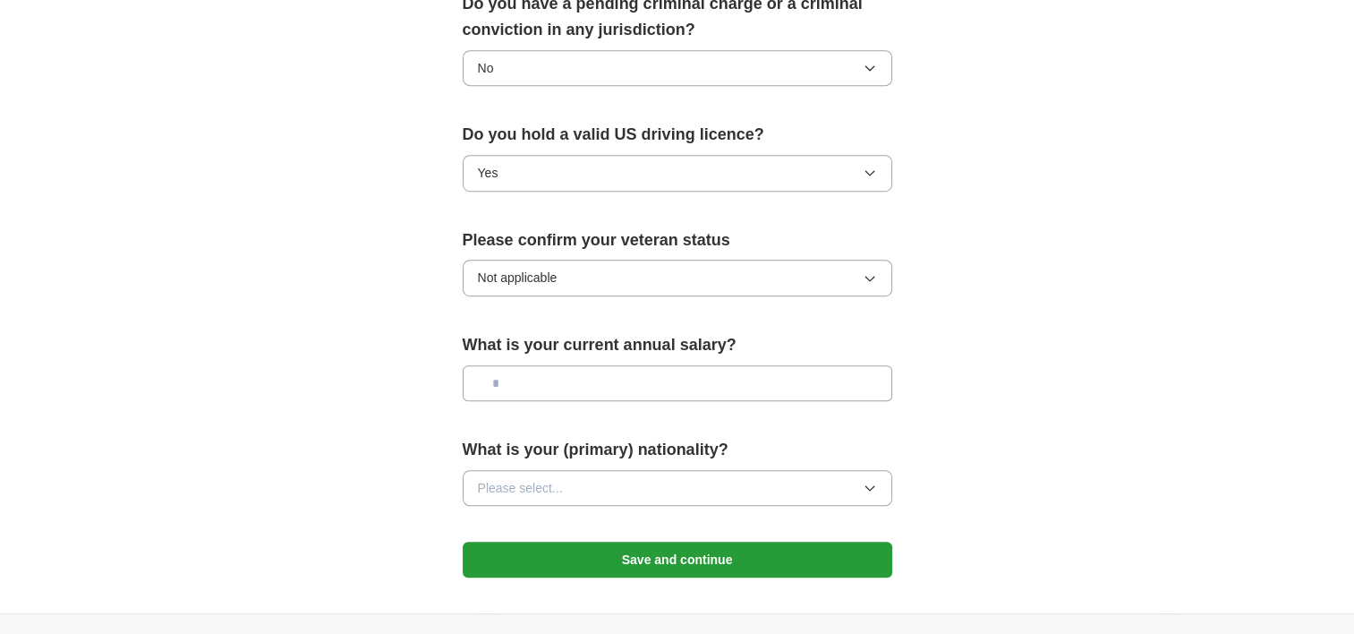
click at [634, 365] on input "text" at bounding box center [678, 383] width 430 height 36
type input "*******"
click at [789, 470] on button "Please select..." at bounding box center [678, 488] width 430 height 36
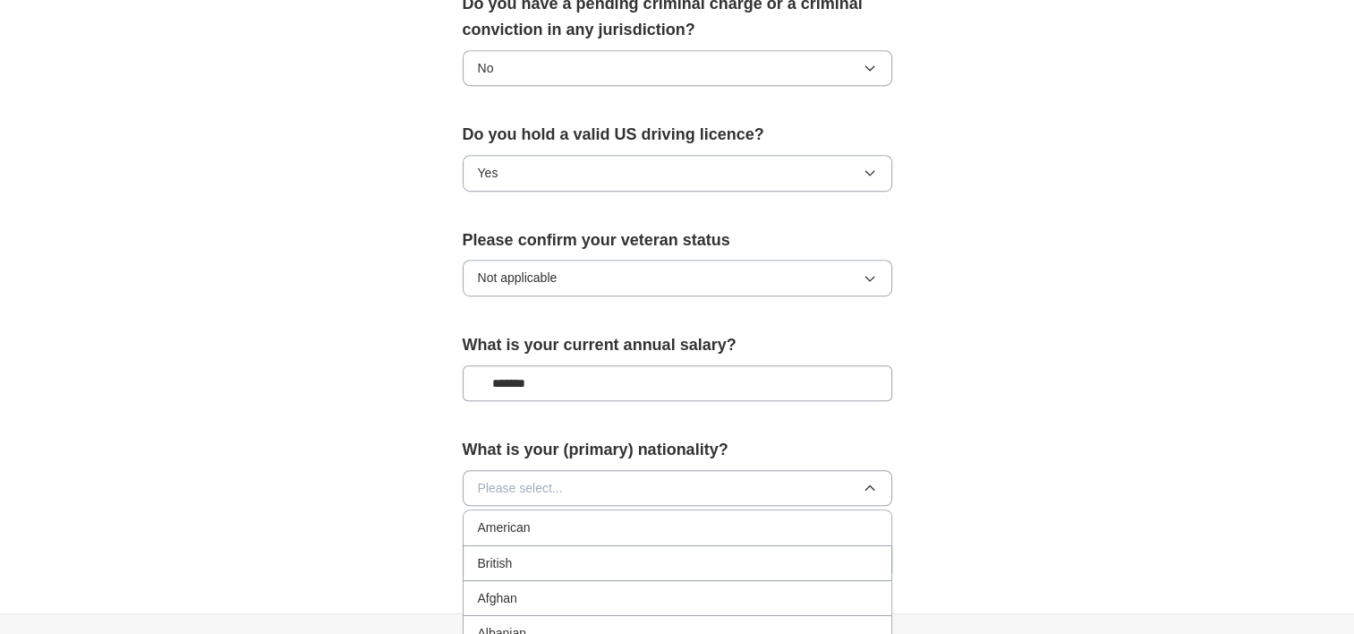
click at [786, 437] on label "What is your (primary) nationality?" at bounding box center [678, 450] width 430 height 26
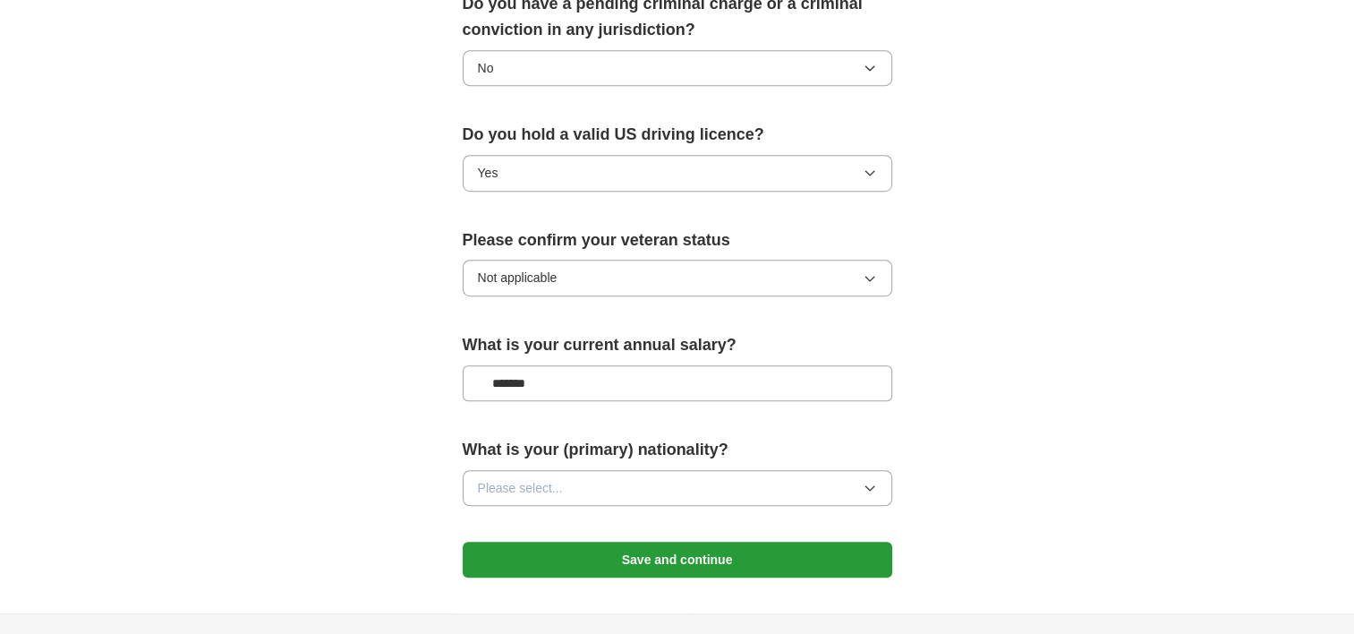
click at [755, 541] on button "Save and continue" at bounding box center [678, 559] width 430 height 36
